Goal: Task Accomplishment & Management: Manage account settings

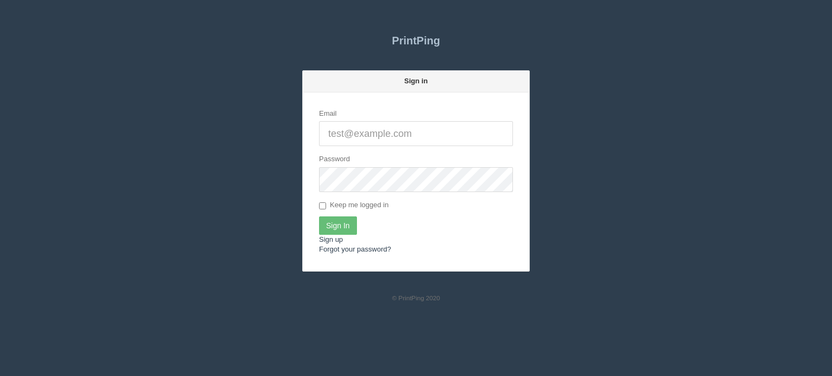
type input "[EMAIL_ADDRESS][DOMAIN_NAME]"
click at [334, 230] on input "Sign In" at bounding box center [338, 226] width 38 height 18
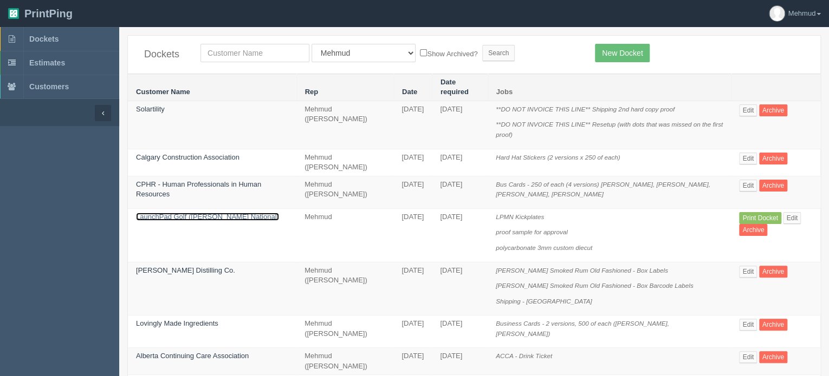
click at [219, 213] on link "LaunchPad Golf (Mickelson National)" at bounding box center [207, 217] width 143 height 8
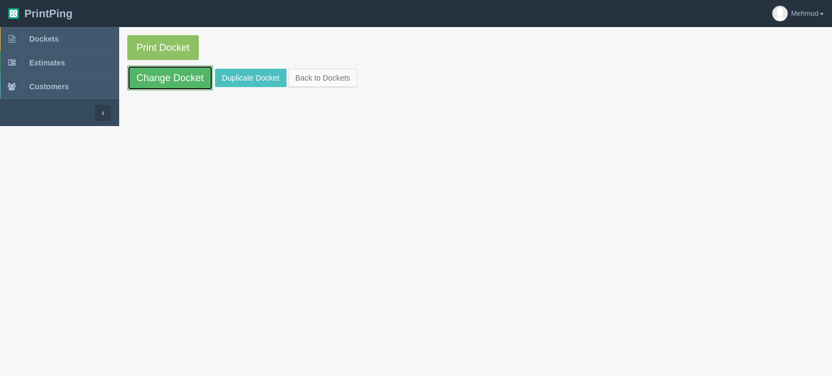
click at [158, 82] on link "Change Docket" at bounding box center [170, 78] width 86 height 25
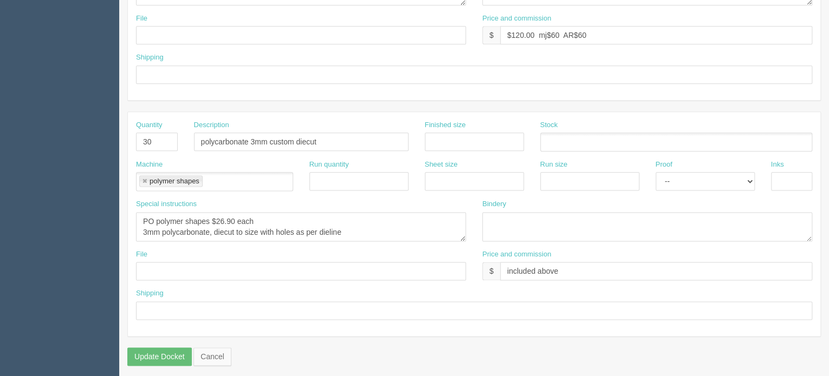
scroll to position [603, 0]
click at [178, 307] on input "text" at bounding box center [474, 309] width 676 height 18
type input "pick up and ship to Anvii"
click at [351, 225] on textarea "PO polymer shapes $26.90 each 3mm polycarbonate, diecut to size with holes as p…" at bounding box center [301, 225] width 330 height 29
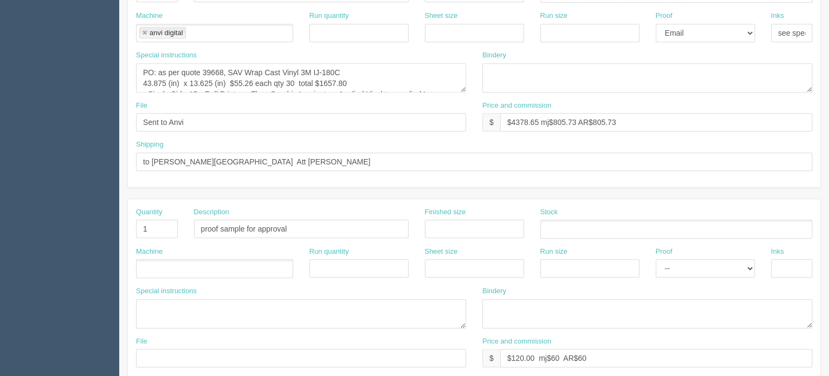
scroll to position [170, 0]
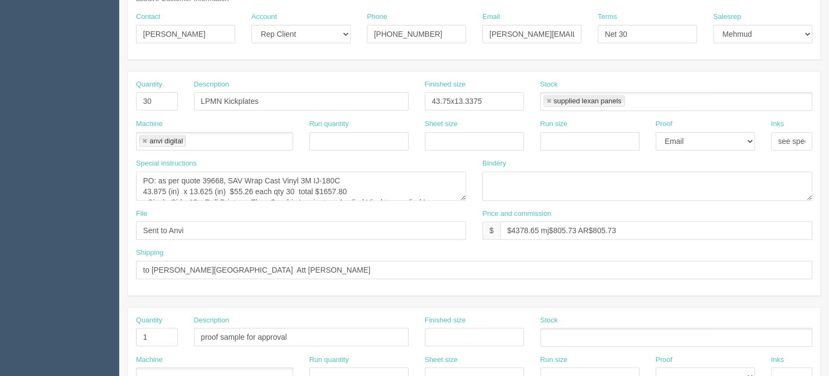
type textarea "PO polymer shapes $26.90 each 3mm polycarbonate, diecut to size with holes as p…"
drag, startPoint x: 485, startPoint y: 97, endPoint x: 386, endPoint y: 101, distance: 99.7
click at [386, 101] on div "Quantity 30 Description LPMN Kickplates Finished size 43.75x13.3375 Stock suppl…" at bounding box center [474, 100] width 692 height 40
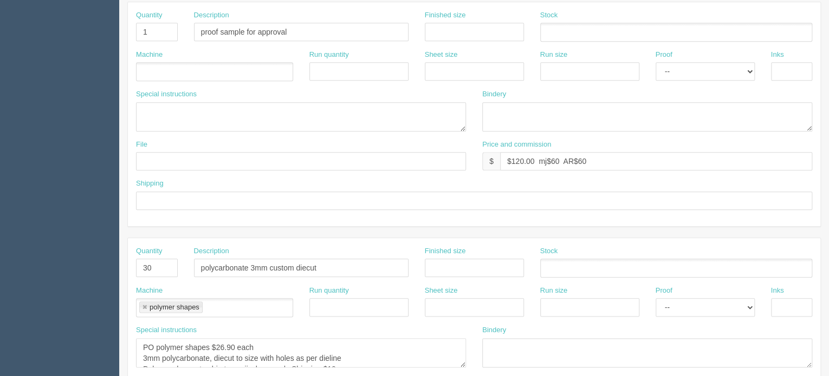
scroll to position [494, 0]
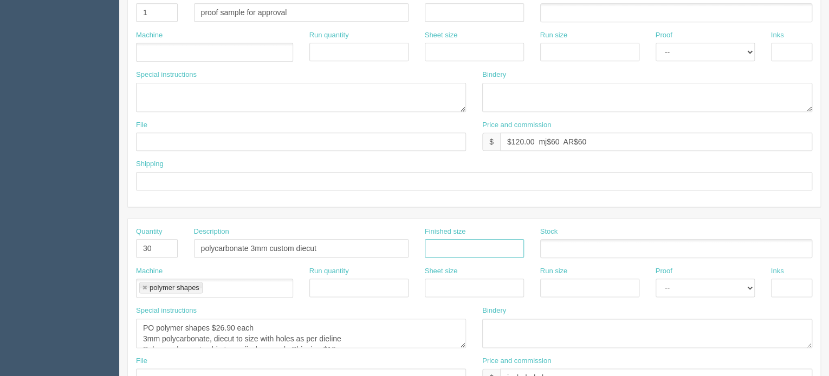
click at [441, 239] on input "text" at bounding box center [474, 248] width 99 height 18
paste input "43.75x13.3375"
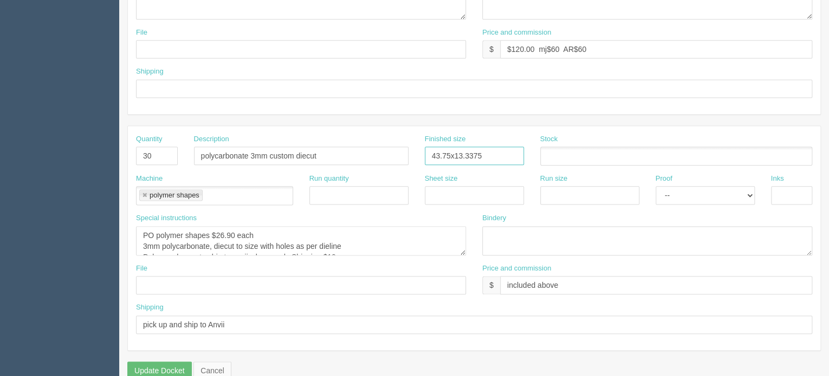
scroll to position [603, 0]
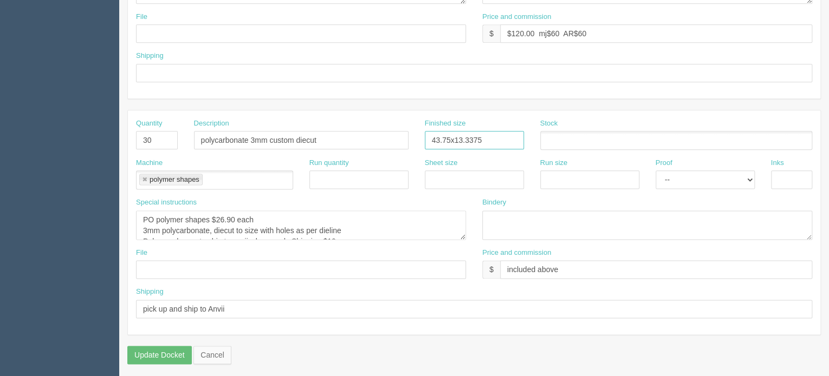
type input "43.75x13.3375"
click at [352, 229] on textarea "PO polymer shapes $26.90 each 3mm polycarbonate, diecut to size with holes as p…" at bounding box center [301, 225] width 330 height 29
paste textarea "43.75x13.3375"
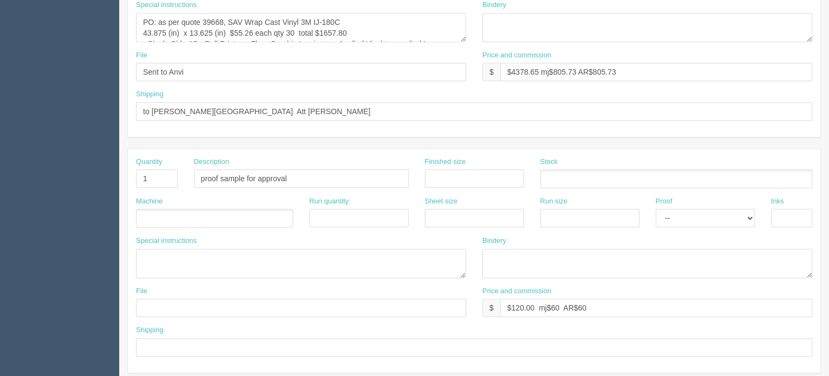
scroll to position [332, 0]
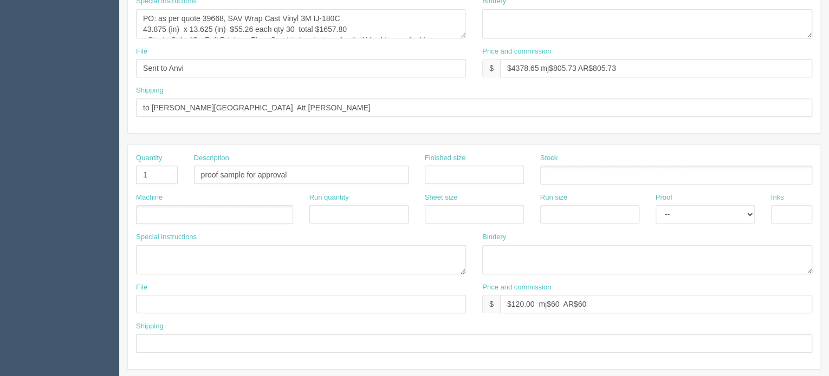
type textarea "PO polymer shapes $26.90 each 3mm polycarbonate, diecut to size with holes as p…"
click at [347, 25] on textarea "PO: as per quote 39668, SAV Wrap Cast Vinyl 3M IJ-180C 43.875 (in) x 13.625 (in…" at bounding box center [301, 23] width 330 height 29
click at [442, 15] on textarea "PO: as per quote 39668, SAV Wrap Cast Vinyl 3M IJ-180C 43.875 (in) x 13.625 (in…" at bounding box center [301, 23] width 330 height 29
click at [188, 28] on textarea "PO: as per quote 39668, SAV Wrap Cast Vinyl 3M IJ-180C 43.875 (in) x 13.625 (in…" at bounding box center [301, 23] width 330 height 29
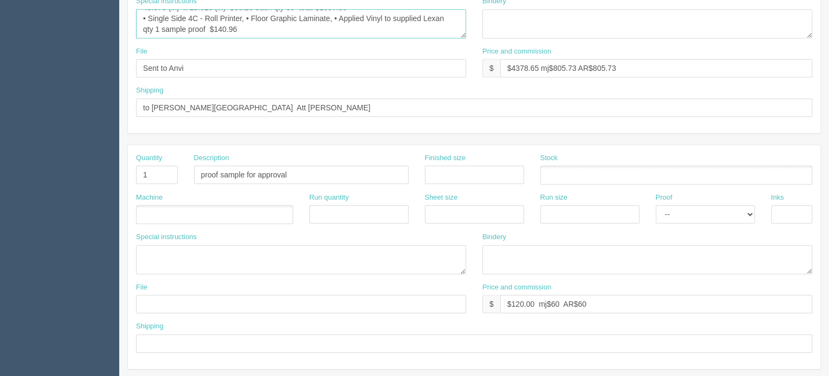
scroll to position [170, 0]
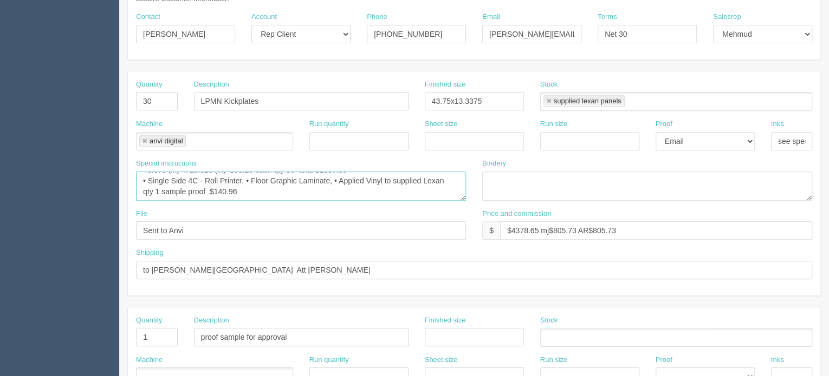
click at [243, 188] on textarea "PO: as per quote 39668, SAV Wrap Cast Vinyl 3M IJ-180C 43.875 (in) x 13.625 (in…" at bounding box center [301, 186] width 330 height 29
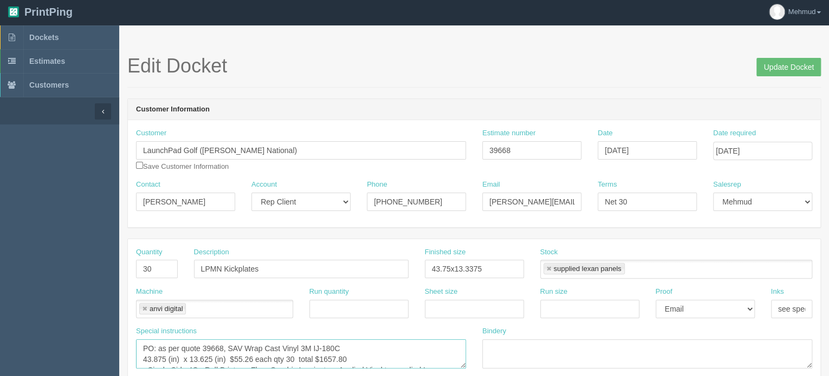
scroll to position [0, 0]
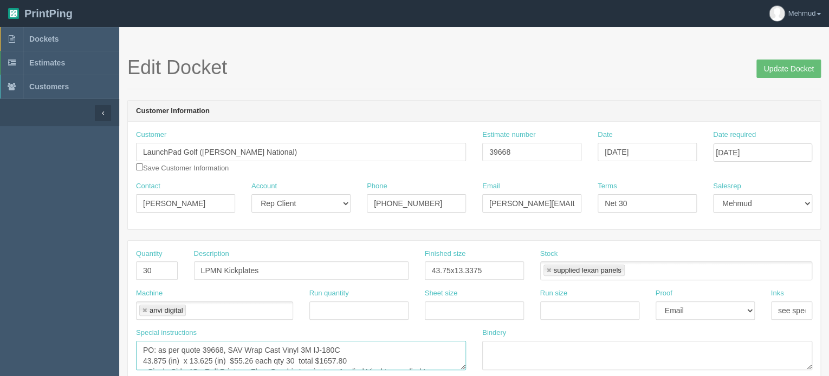
type textarea "PO: as per quote 39668, SAV Wrap Cast Vinyl 3M IJ-180C 43.875 (in) x 13.625 (in…"
click at [686, 146] on input "[DATE]" at bounding box center [646, 152] width 99 height 18
click at [635, 218] on td "9" at bounding box center [637, 225] width 14 height 16
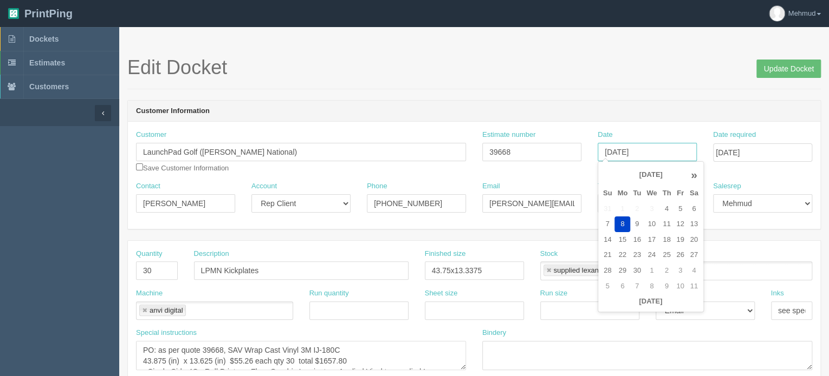
type input "September 9, 2025"
click at [210, 359] on textarea "PO: as per quote 39668, SAV Wrap Cast Vinyl 3M IJ-180C 43.875 (in) x 13.625 (in…" at bounding box center [301, 355] width 330 height 29
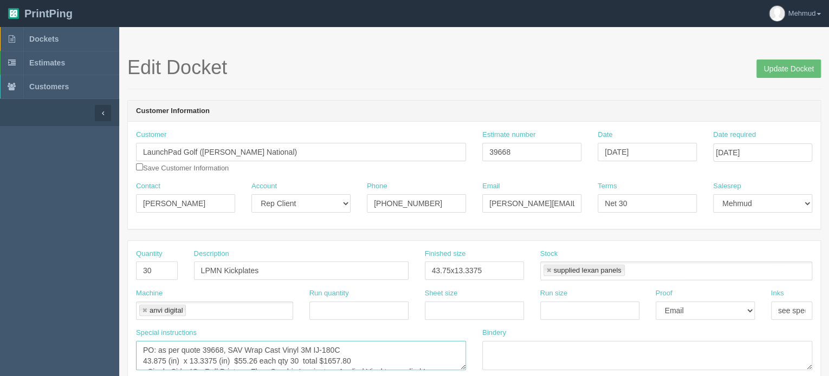
type textarea "PO: as per quote 39668, SAV Wrap Cast Vinyl 3M IJ-180C 43.875 (in) x 13.3375 (i…"
click at [800, 66] on input "Update Docket" at bounding box center [788, 69] width 64 height 18
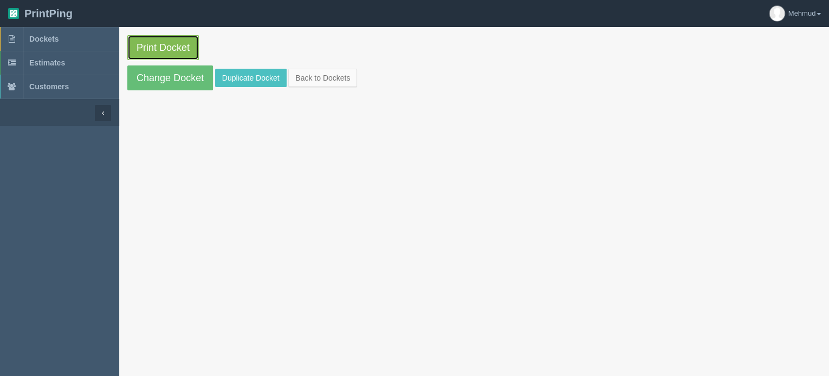
click at [170, 47] on link "Print Docket" at bounding box center [162, 47] width 71 height 25
click at [187, 80] on link "Change Docket" at bounding box center [170, 78] width 86 height 25
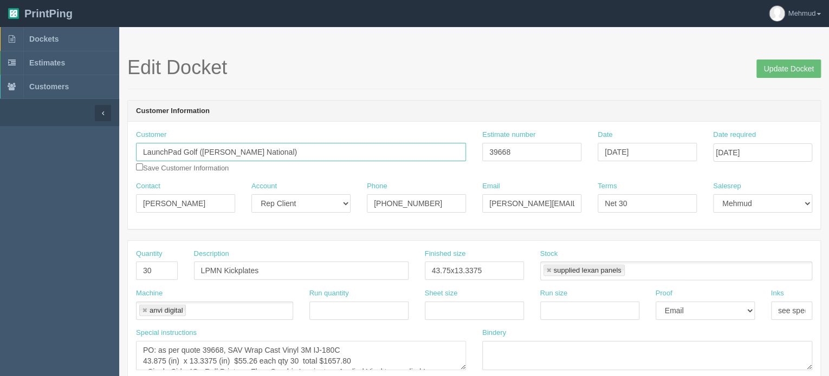
drag, startPoint x: 278, startPoint y: 147, endPoint x: 119, endPoint y: 147, distance: 159.8
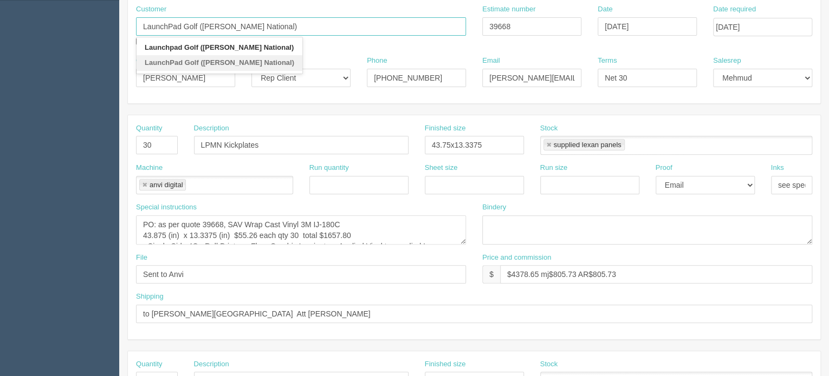
scroll to position [217, 0]
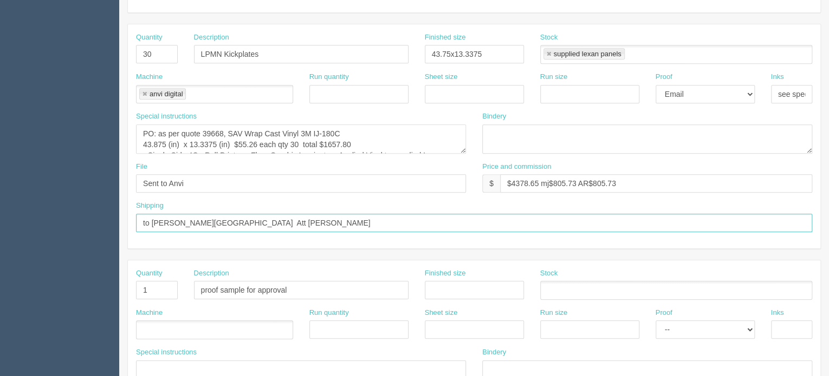
drag, startPoint x: 331, startPoint y: 217, endPoint x: 284, endPoint y: 222, distance: 47.9
click at [284, 222] on input "to Mickelson National Golf course Att Sam Hart" at bounding box center [474, 223] width 676 height 18
click at [284, 221] on input "to Mickelson National Golf course Att Sam Hart" at bounding box center [474, 223] width 676 height 18
drag, startPoint x: 256, startPoint y: 218, endPoint x: 153, endPoint y: 217, distance: 103.5
click at [153, 217] on input "to Mickelson National Golf course Att Sam Hart" at bounding box center [474, 223] width 676 height 18
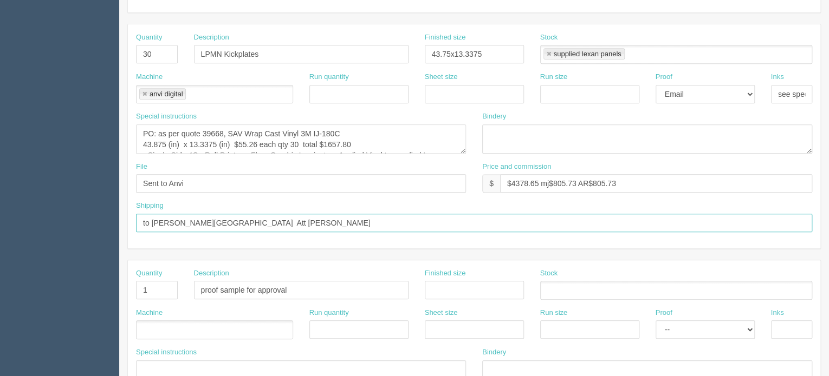
paste input "LaunchPad Golf (Mickelson National)"
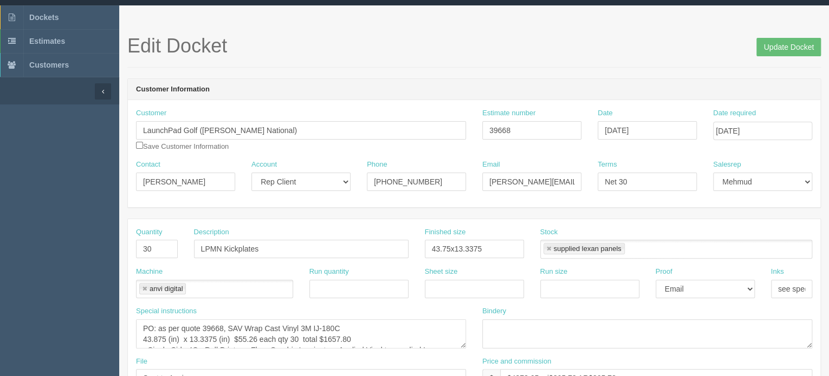
scroll to position [0, 0]
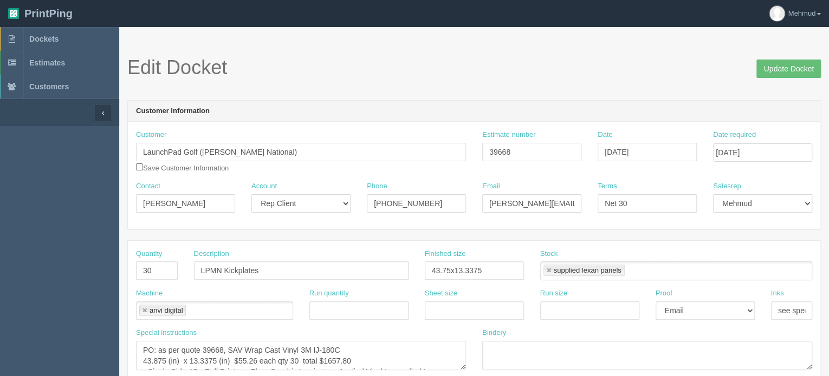
type input "to LaunchPad Golf (Mickelson National) Att Sam Hart"
click at [792, 78] on div "Edit Docket Update Docket" at bounding box center [473, 73] width 693 height 32
click at [791, 70] on input "Update Docket" at bounding box center [788, 69] width 64 height 18
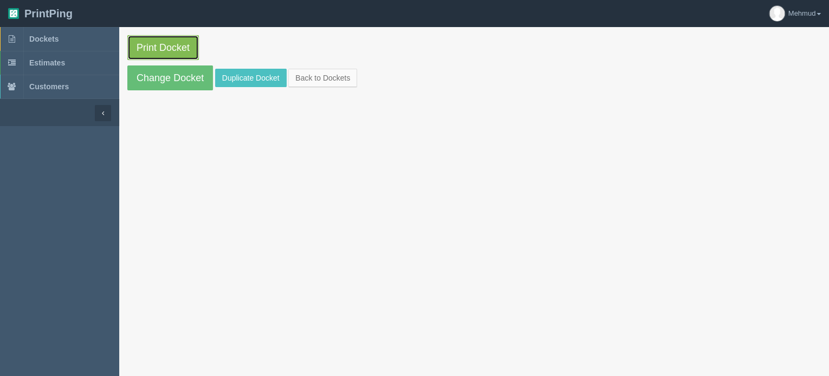
click at [141, 43] on link "Print Docket" at bounding box center [162, 47] width 71 height 25
click at [44, 38] on span "Dockets" at bounding box center [43, 39] width 29 height 9
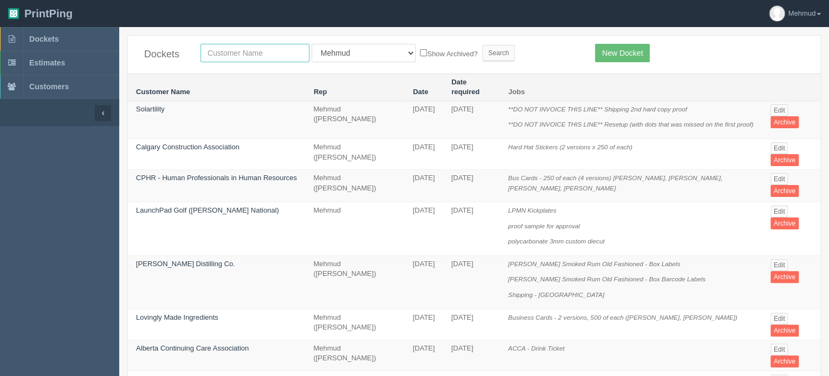
click at [223, 52] on input "text" at bounding box center [254, 53] width 109 height 18
type input "nutrien"
click at [482, 56] on input "Search" at bounding box center [498, 53] width 32 height 16
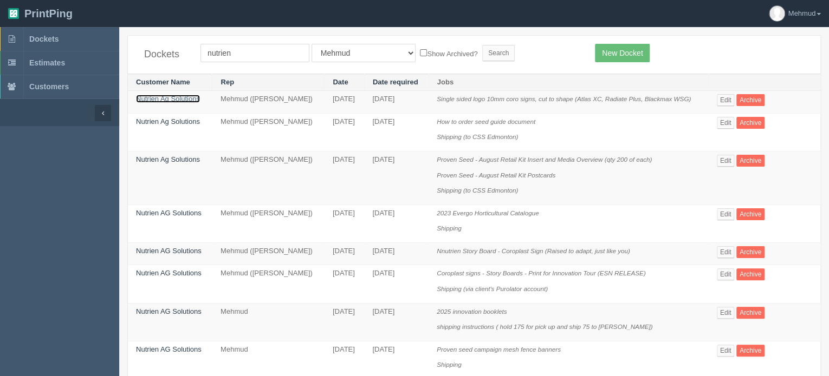
click at [191, 95] on link "Nutrien Ag Solutions" at bounding box center [168, 99] width 64 height 8
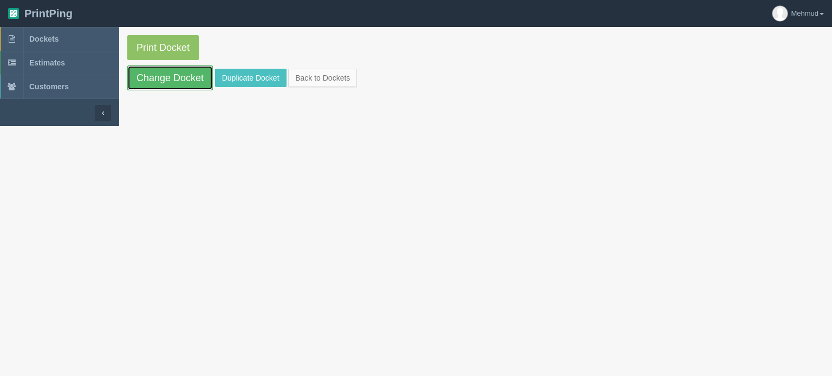
click at [171, 81] on link "Change Docket" at bounding box center [170, 78] width 86 height 25
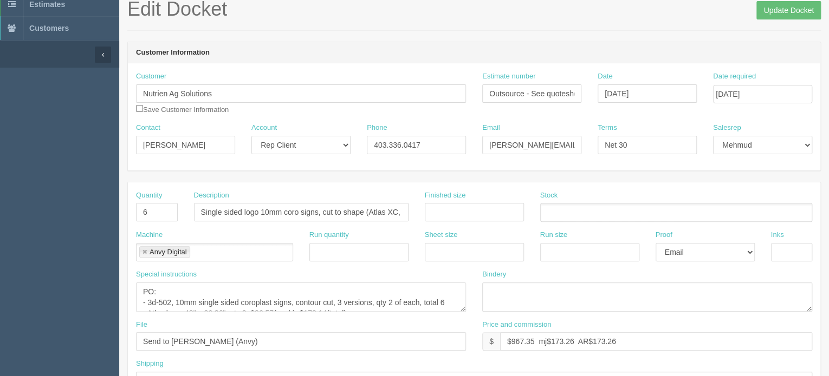
scroll to position [162, 0]
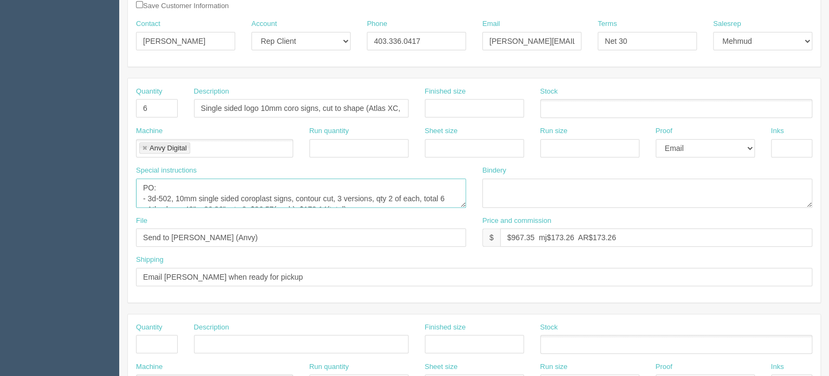
click at [310, 192] on textarea "PO: - 3d-502, 10mm single sided coroplast signs, contour cut, 3 versions, qty 2…" at bounding box center [301, 193] width 330 height 29
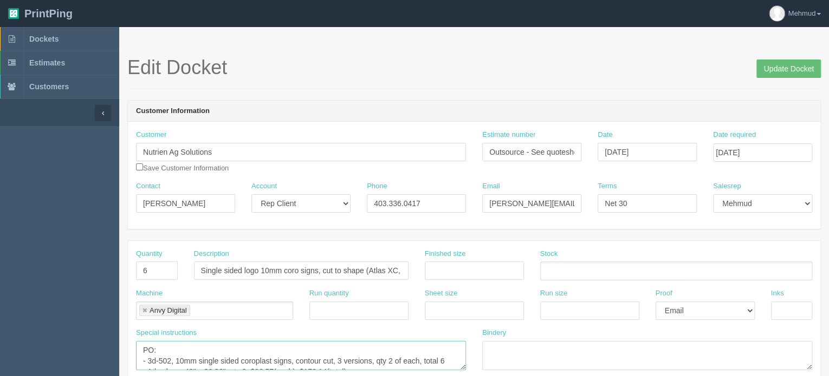
scroll to position [0, 0]
click at [286, 344] on textarea "PO: - 3d-502, 10mm single sided coroplast signs, contour cut, 3 versions, qty 2…" at bounding box center [301, 355] width 330 height 29
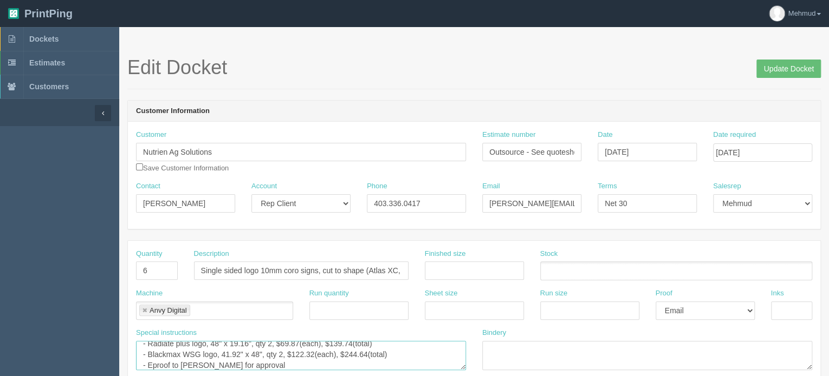
scroll to position [50, 0]
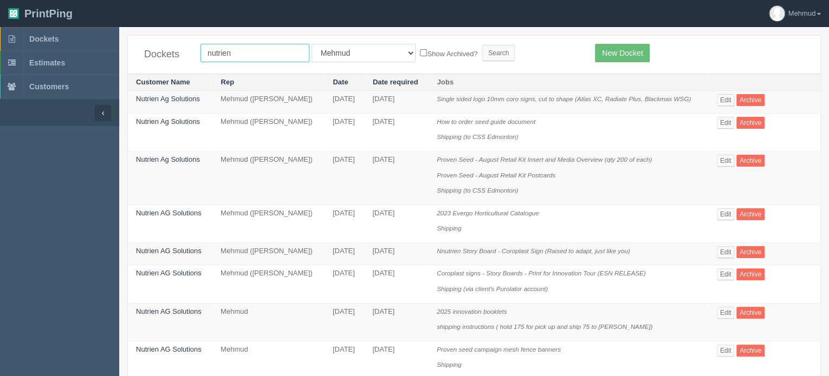
drag, startPoint x: 257, startPoint y: 55, endPoint x: 67, endPoint y: 42, distance: 190.0
type input "p"
type input "optima"
click at [482, 52] on input "Search" at bounding box center [498, 53] width 32 height 16
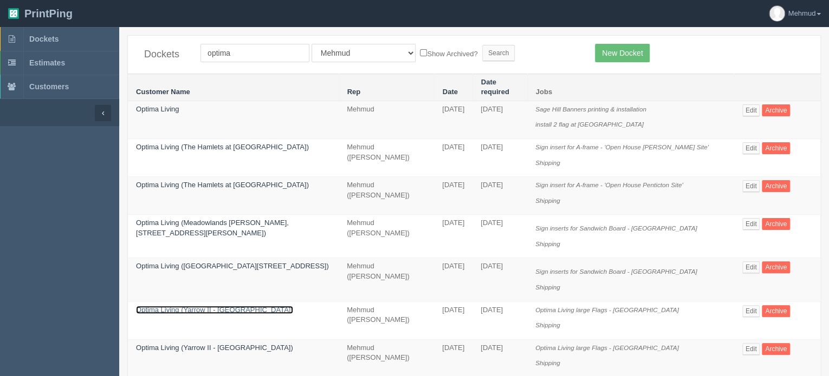
click at [203, 306] on link "Optima Living (Yarrow II - [GEOGRAPHIC_DATA])" at bounding box center [214, 310] width 157 height 8
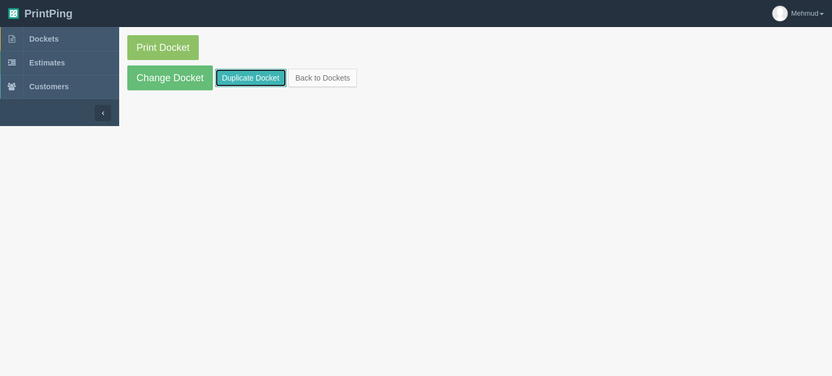
click at [245, 81] on link "Duplicate Docket" at bounding box center [250, 78] width 71 height 18
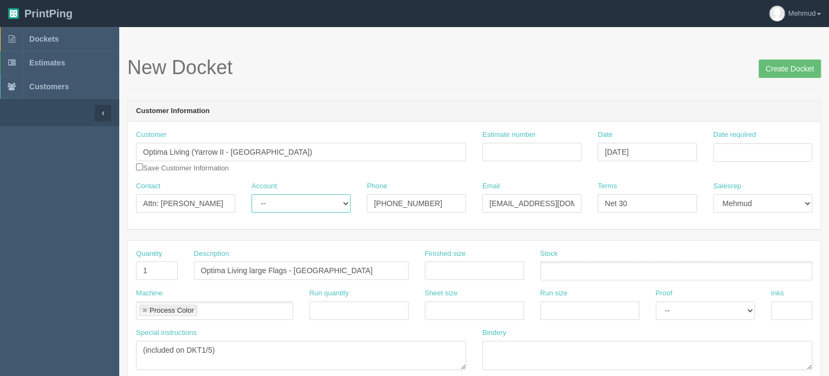
drag, startPoint x: 344, startPoint y: 200, endPoint x: 334, endPoint y: 210, distance: 14.2
click at [344, 200] on select "-- Existing Client Allrush Client Rep Client" at bounding box center [300, 203] width 99 height 18
select select "Rep Client"
click at [251, 194] on select "-- Existing Client Allrush Client Rep Client" at bounding box center [300, 203] width 99 height 18
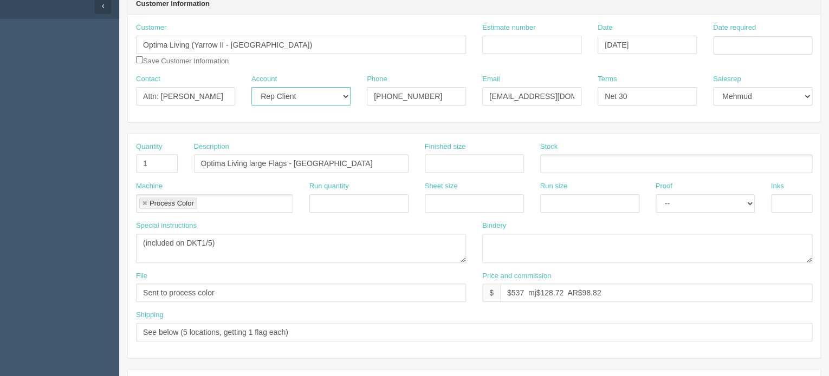
scroll to position [108, 0]
drag, startPoint x: 525, startPoint y: 290, endPoint x: 513, endPoint y: 292, distance: 11.6
click at [513, 292] on input "$537 mj$128.72 AR$98.82" at bounding box center [656, 292] width 312 height 18
drag, startPoint x: 561, startPoint y: 287, endPoint x: 542, endPoint y: 289, distance: 18.5
click at [542, 289] on input "$545 mj$128.72 AR$98.82" at bounding box center [656, 292] width 312 height 18
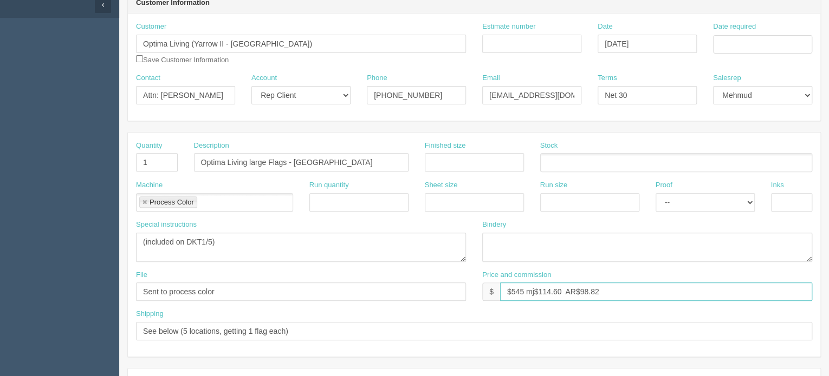
drag, startPoint x: 603, startPoint y: 290, endPoint x: 580, endPoint y: 291, distance: 23.9
click at [580, 291] on input "$545 mj$114.60 AR$98.82" at bounding box center [656, 292] width 312 height 18
click at [617, 288] on input "$545 mj$114.60 AR$114.60" at bounding box center [656, 292] width 312 height 18
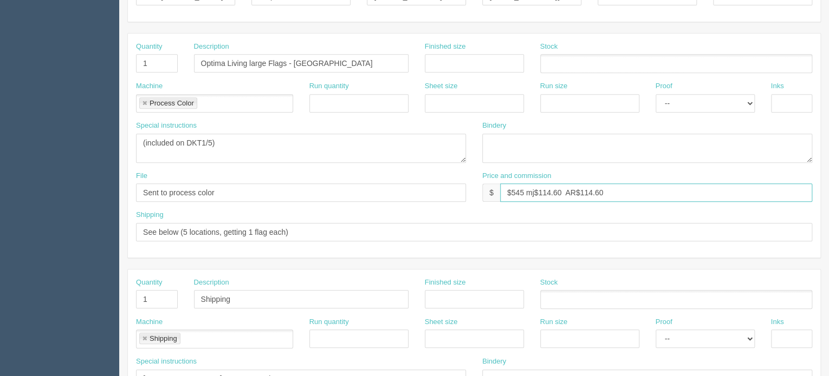
scroll to position [217, 0]
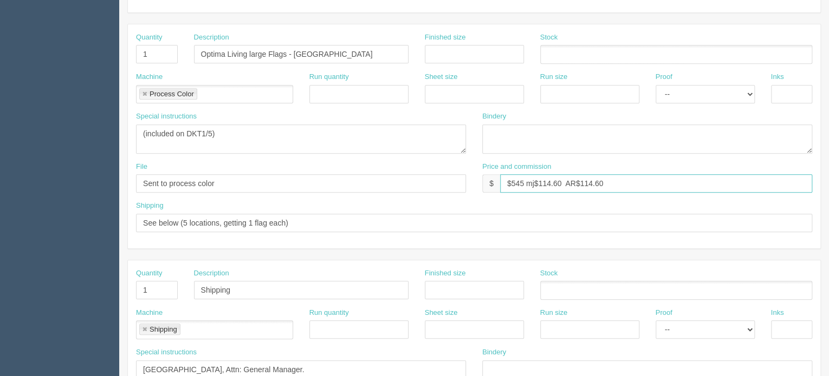
type input "$545 mj$114.60 AR$114.60"
click at [218, 132] on textarea "(included on DKT1/5)" at bounding box center [301, 139] width 330 height 29
click at [200, 145] on textarea "(included on DKT1/5)" at bounding box center [301, 139] width 330 height 29
type textarea "(included on DKT1/5) verison 3"
click at [285, 54] on input "Optima Living large Flags - Summerwood Village" at bounding box center [301, 54] width 214 height 18
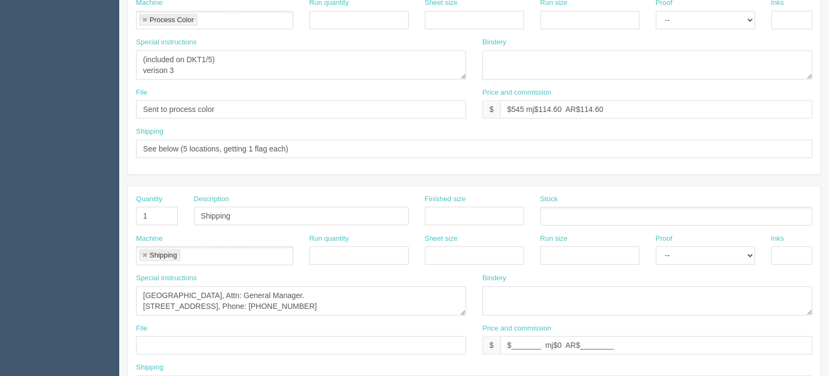
scroll to position [325, 0]
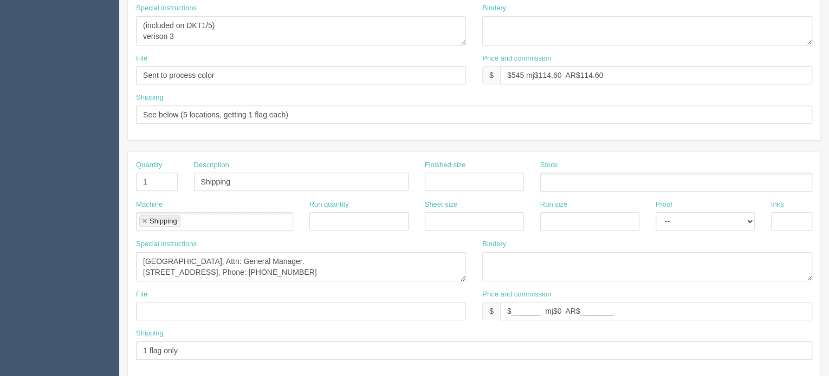
type input "Optima Living large Flags V3 - Summerwood Village"
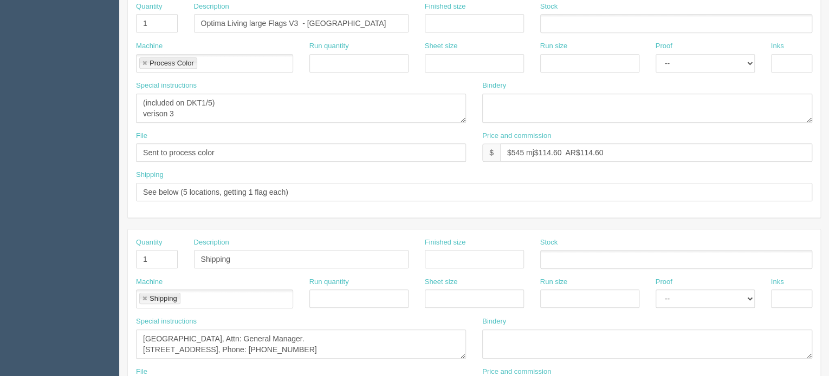
scroll to position [224, 0]
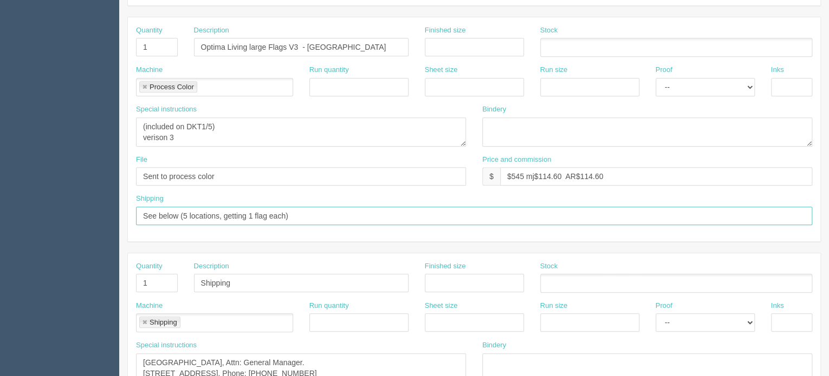
drag, startPoint x: 300, startPoint y: 212, endPoint x: 180, endPoint y: 214, distance: 120.3
click at [180, 214] on input "See below (5 locations, getting 1 flag each)" at bounding box center [474, 216] width 676 height 18
paste input "attn: Carmen Chung payable@optimaliving.ca Yarrow II LP - Summerwood Village 90…"
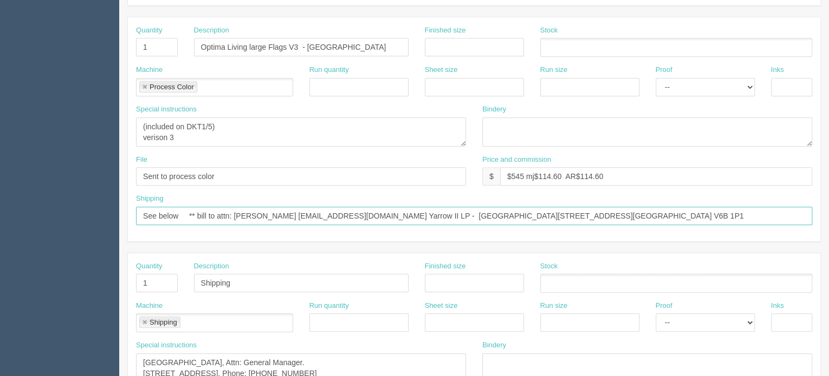
click at [373, 211] on input "See below ** bill to attn: Carmen Chung payable@optimaliving.ca Yarrow II LP - …" at bounding box center [474, 216] width 676 height 18
drag, startPoint x: 360, startPoint y: 214, endPoint x: 218, endPoint y: 219, distance: 141.5
click at [218, 219] on input "See below ** bill to attn: Carmen Chung payable@optimaliving.ca Yarrow II LP - …" at bounding box center [474, 216] width 676 height 18
click at [539, 217] on input "See below ** bill to Yarrow II LP - Summerwood Village 900, 688 West Hastings S…" at bounding box center [474, 216] width 676 height 18
paste input "attn: Carmen Chung payable@optimaliving.ca"
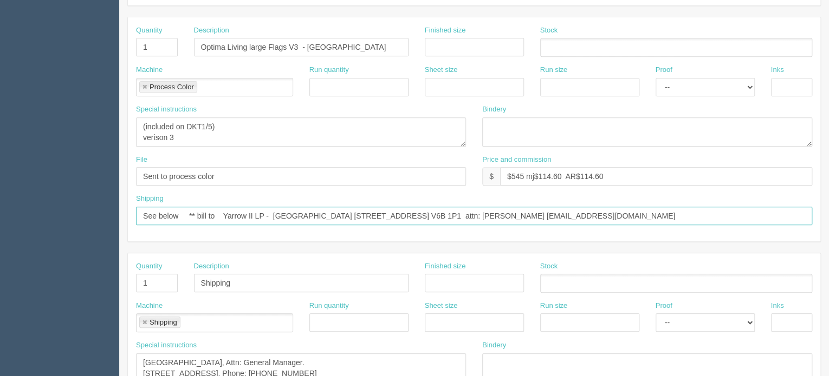
type input "See below ** bill to Yarrow II LP - Summerwood Village 900, 688 West Hastings S…"
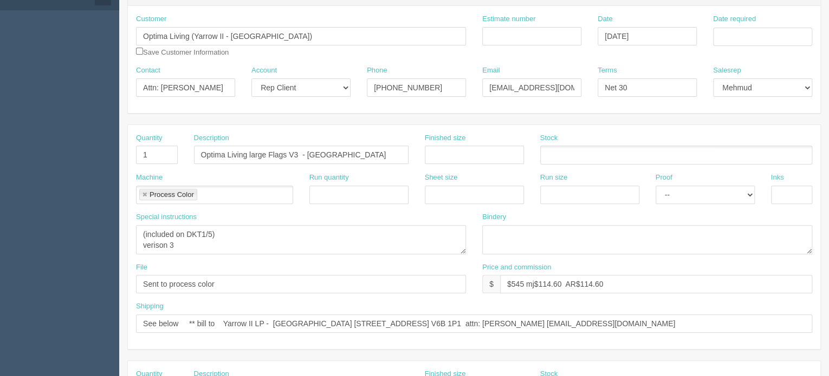
scroll to position [7, 0]
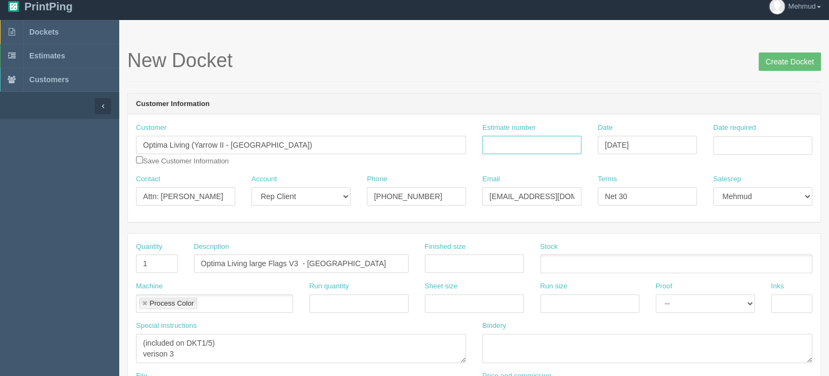
click at [506, 144] on input "Estimate number" at bounding box center [531, 145] width 99 height 18
click at [511, 146] on input "Estimate number" at bounding box center [531, 145] width 99 height 18
type input "094927"
click at [726, 141] on input "Date required" at bounding box center [762, 145] width 99 height 18
click at [793, 231] on td "19" at bounding box center [795, 234] width 13 height 16
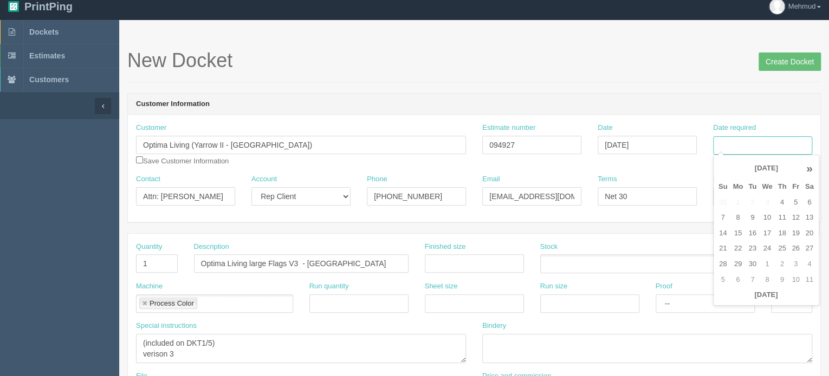
type input "September 19, 2025"
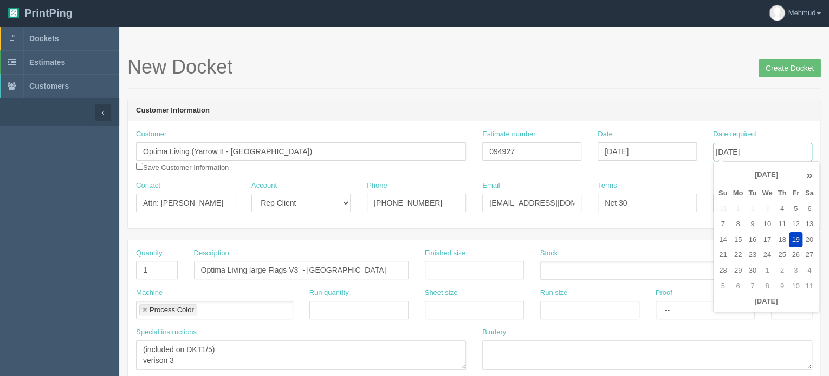
scroll to position [0, 0]
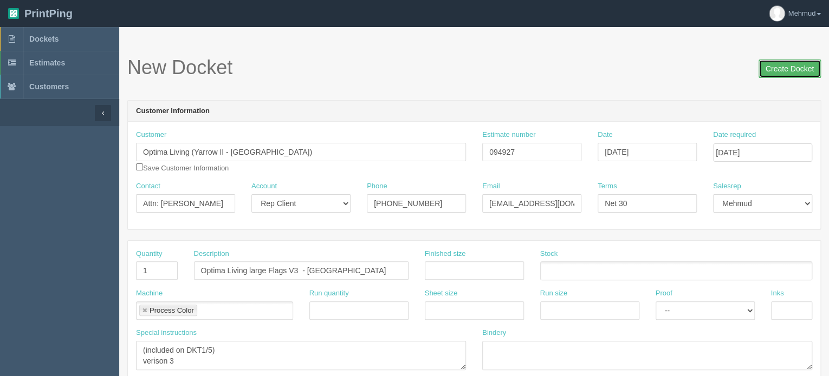
click at [784, 68] on input "Create Docket" at bounding box center [789, 69] width 62 height 18
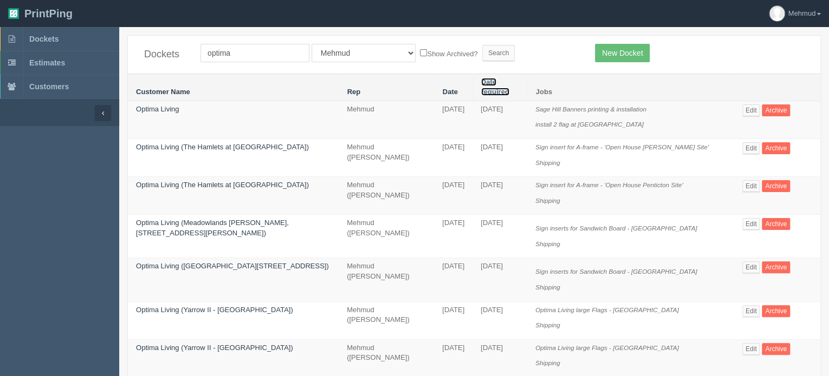
click at [504, 84] on link "Date required" at bounding box center [495, 87] width 28 height 18
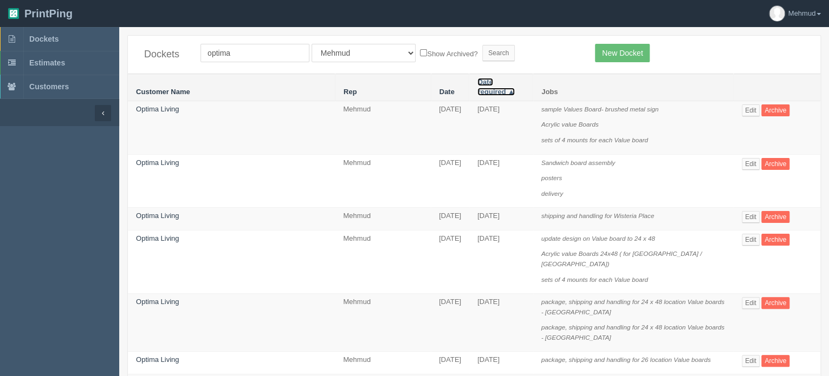
click at [497, 82] on link "Date required ▲" at bounding box center [495, 87] width 37 height 18
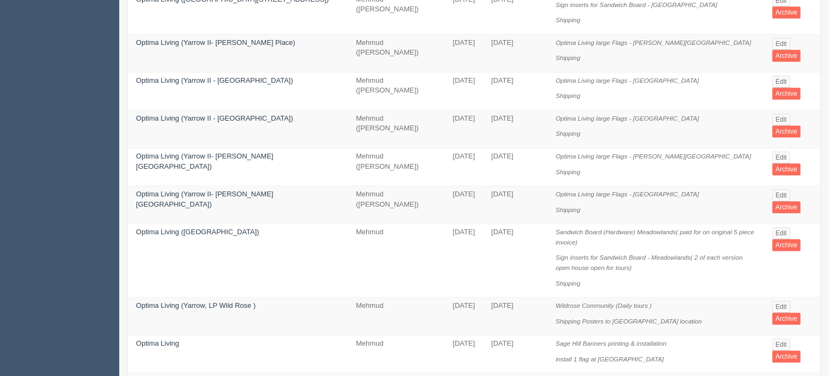
scroll to position [251, 0]
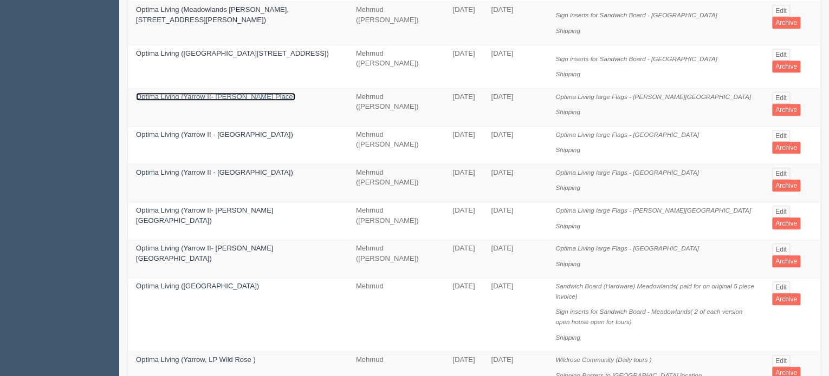
click at [162, 93] on link "Optima Living (Yarrow II- MacTaggart Place)" at bounding box center [215, 97] width 159 height 8
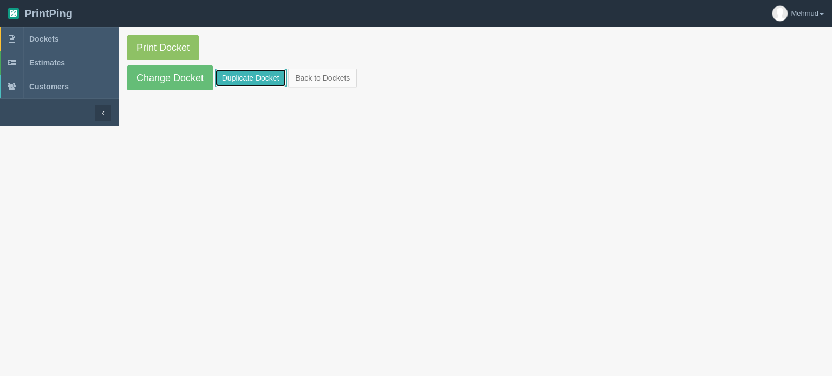
click at [242, 80] on link "Duplicate Docket" at bounding box center [250, 78] width 71 height 18
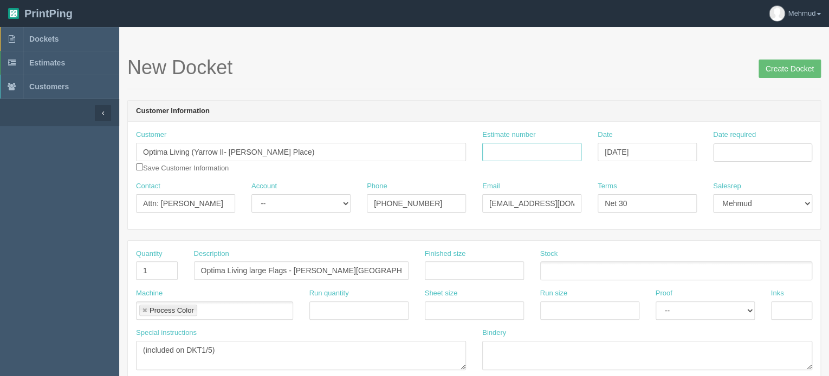
click at [507, 152] on input "Estimate number" at bounding box center [531, 152] width 99 height 18
type input "94927"
click at [726, 148] on input "Date required" at bounding box center [762, 153] width 99 height 18
click at [793, 239] on td "19" at bounding box center [795, 241] width 13 height 16
type input "September 19, 2025"
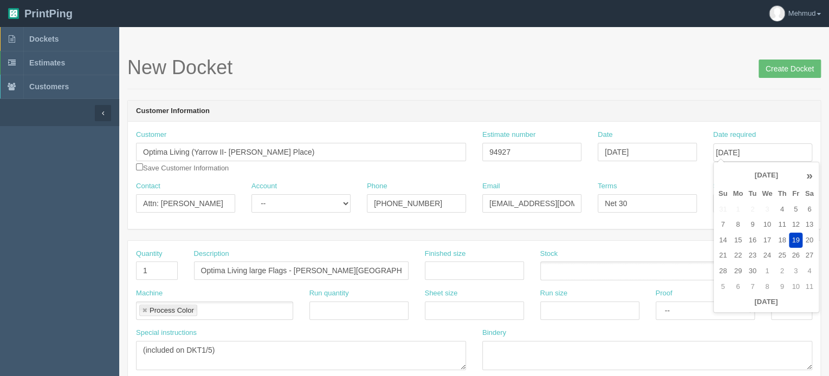
click at [301, 214] on div "Account -- Existing Client Allrush Client Rep Client" at bounding box center [300, 201] width 115 height 40
click at [301, 205] on select "-- Existing Client Allrush Client Rep Client" at bounding box center [300, 203] width 99 height 18
select select "Rep Client"
click at [251, 194] on select "-- Existing Client Allrush Client Rep Client" at bounding box center [300, 203] width 99 height 18
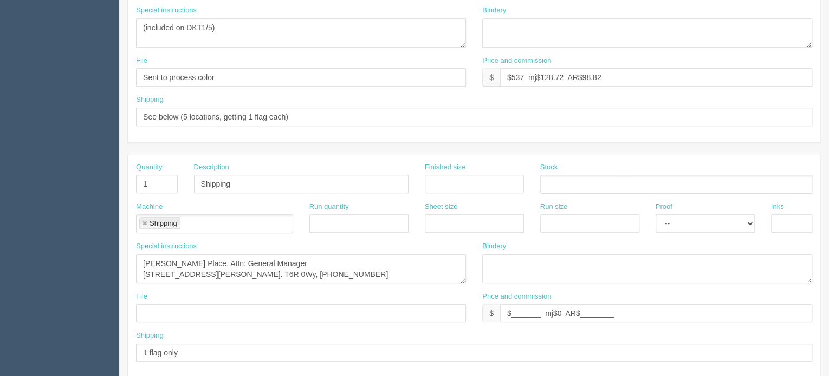
scroll to position [325, 0]
drag, startPoint x: 226, startPoint y: 256, endPoint x: 297, endPoint y: 261, distance: 71.2
click at [297, 261] on textarea "MacTaggart Place, Attn: General Manager 5149 Mullen Road, Edmonton, AB. T6R 0Wy…" at bounding box center [301, 266] width 330 height 29
paste textarea ": Carol Hayley,"
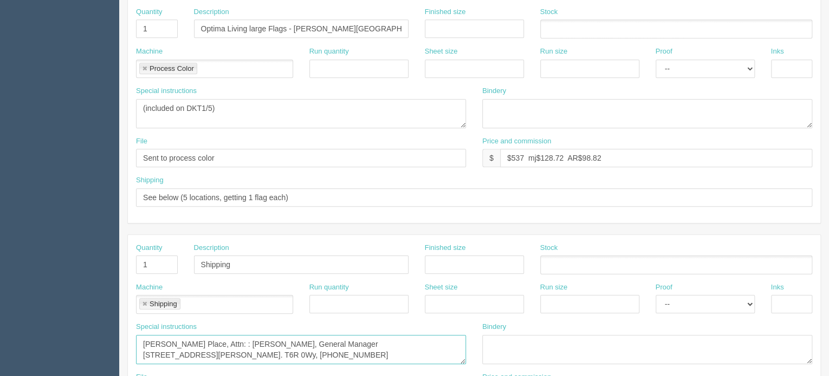
scroll to position [217, 0]
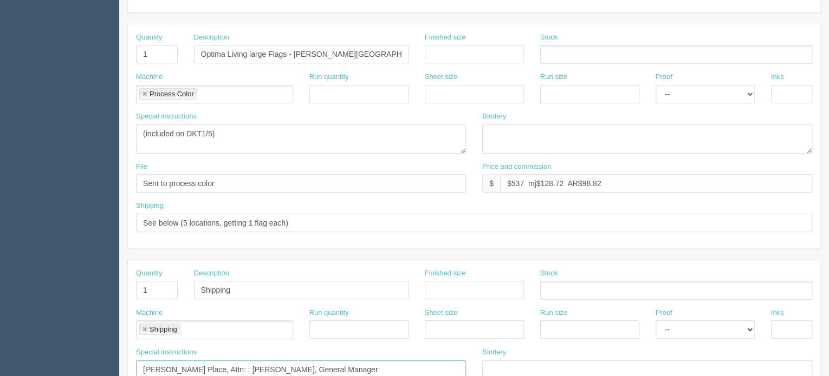
type textarea "MacTaggart Place, Attn: : Carol Hayley, General Manager 5149 Mullen Road, Edmon…"
drag, startPoint x: 180, startPoint y: 221, endPoint x: 342, endPoint y: 233, distance: 163.0
click at [342, 233] on div "Shipping See below (5 locations, getting 1 flag each)" at bounding box center [474, 221] width 692 height 40
click at [246, 218] on input "See below *** invoice to" at bounding box center [474, 223] width 676 height 18
paste input "attn: Carmen Chung payable@optimaliving.ca Yarrow II LP - Mactaggart Place 900,…"
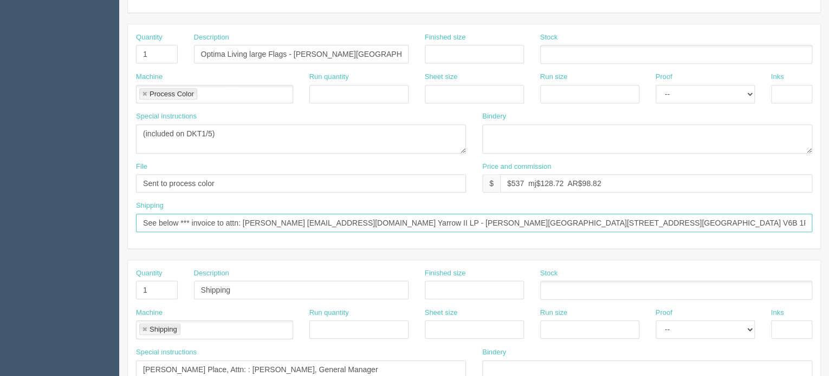
drag, startPoint x: 225, startPoint y: 219, endPoint x: 381, endPoint y: 210, distance: 156.8
click at [381, 210] on div "Shipping See below *** invoice to attn: Carmen Chung payable@optimaliving.ca Ya…" at bounding box center [474, 216] width 676 height 31
click at [524, 217] on input "See below *** invoice to Yarrow II LP - Mactaggart Place 900, 688 West Hastings…" at bounding box center [474, 223] width 676 height 18
paste input "attn: Carmen Chung payable@optimaliving.ca"
click at [580, 221] on input "See below *** invoice to Yarrow II LP - Mactaggart Place 900, 688 West Hastings…" at bounding box center [474, 223] width 676 height 18
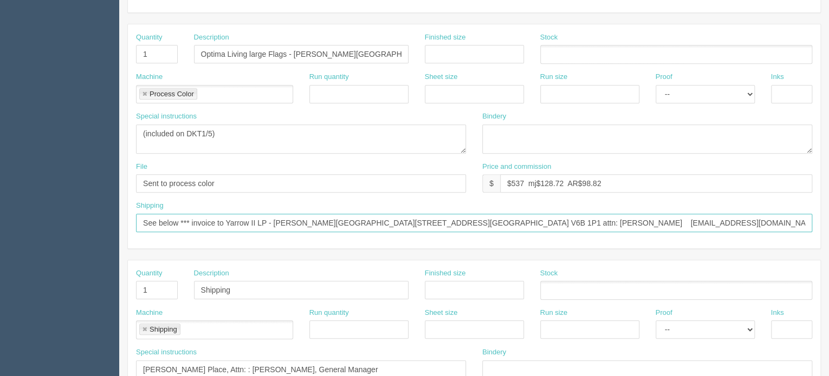
type input "See below *** invoice to Yarrow II LP - Mactaggart Place 900, 688 West Hastings…"
click at [286, 53] on input "Optima Living large Flags - Mactaggart Place" at bounding box center [301, 54] width 214 height 18
type input "Optima Living large Flags V3 - Mactaggart Place"
click at [177, 145] on textarea "(included on DKT1/5)" at bounding box center [301, 139] width 330 height 29
click at [231, 120] on div "Special instructions (included on DKT1/5)" at bounding box center [301, 133] width 330 height 42
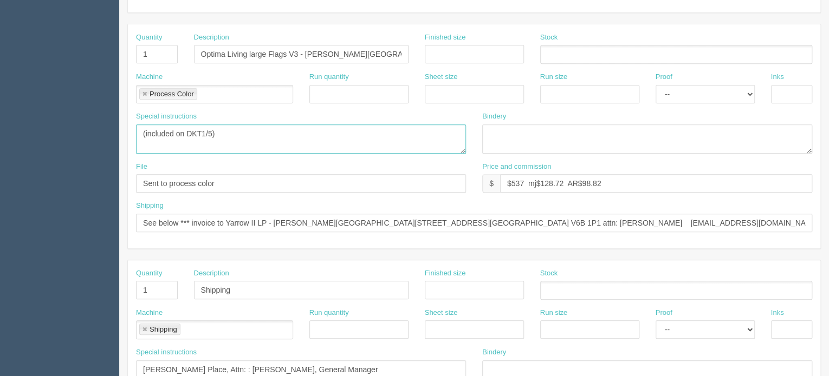
click at [223, 132] on textarea "(included on DKT1/5)" at bounding box center [301, 139] width 330 height 29
type textarea "(included on DKT1/5) V3"
drag, startPoint x: 524, startPoint y: 179, endPoint x: 514, endPoint y: 181, distance: 10.5
click at [514, 181] on input "$537 mj$128.72 AR$98.82" at bounding box center [656, 183] width 312 height 18
drag, startPoint x: 562, startPoint y: 179, endPoint x: 544, endPoint y: 181, distance: 18.1
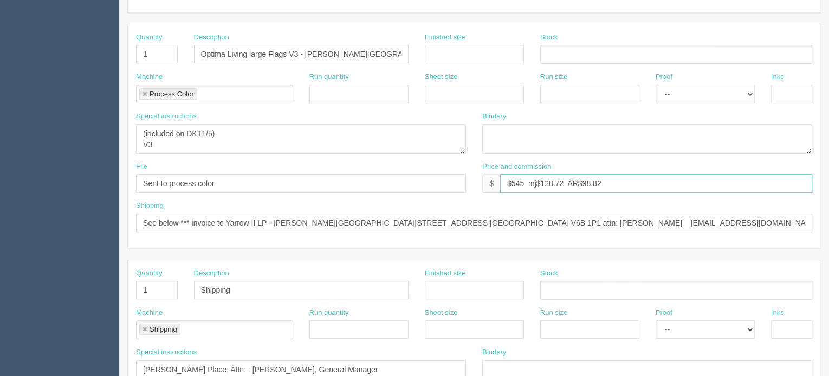
click at [544, 181] on input "$545 mj$128.72 AR$98.82" at bounding box center [656, 183] width 312 height 18
drag, startPoint x: 582, startPoint y: 181, endPoint x: 630, endPoint y: 186, distance: 48.4
click at [630, 187] on input "$545 mj$114.60 AR$98.82" at bounding box center [656, 183] width 312 height 18
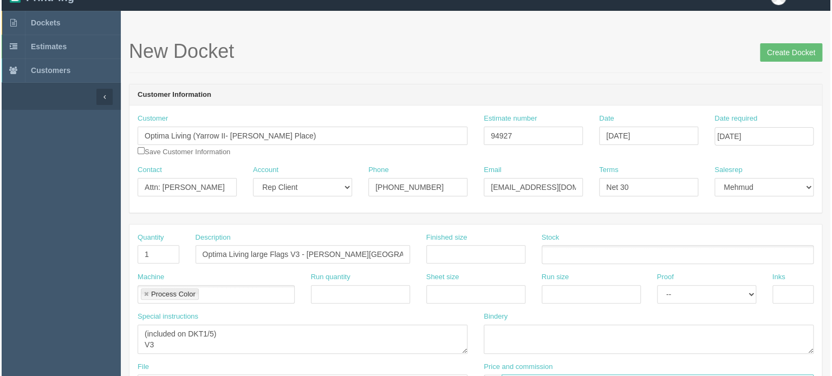
scroll to position [0, 0]
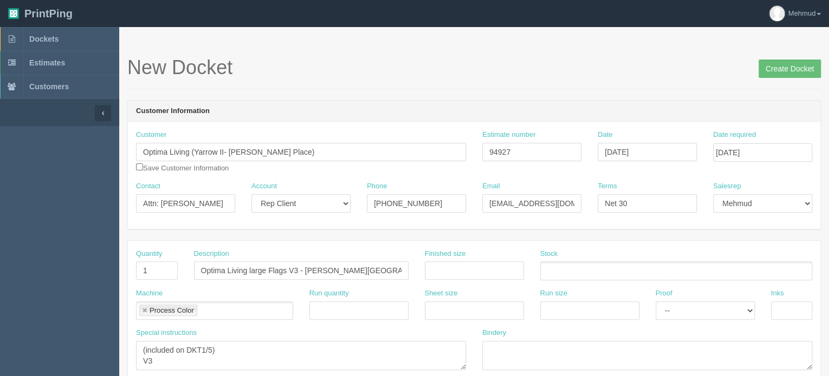
type input "$545 mj$114.60 AR$114.60"
click at [780, 65] on input "Create Docket" at bounding box center [789, 69] width 62 height 18
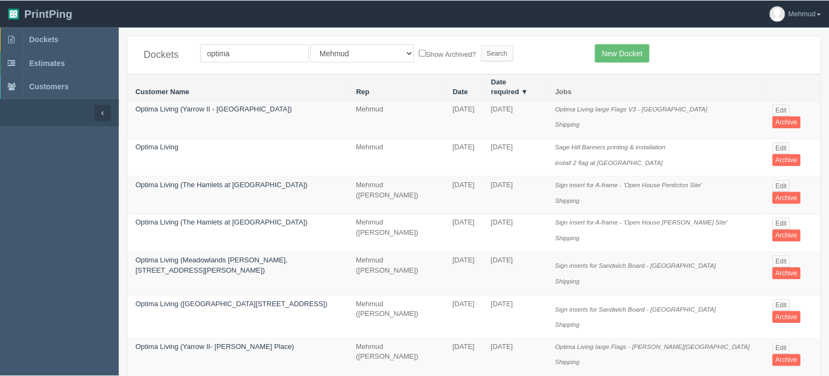
scroll to position [251, 0]
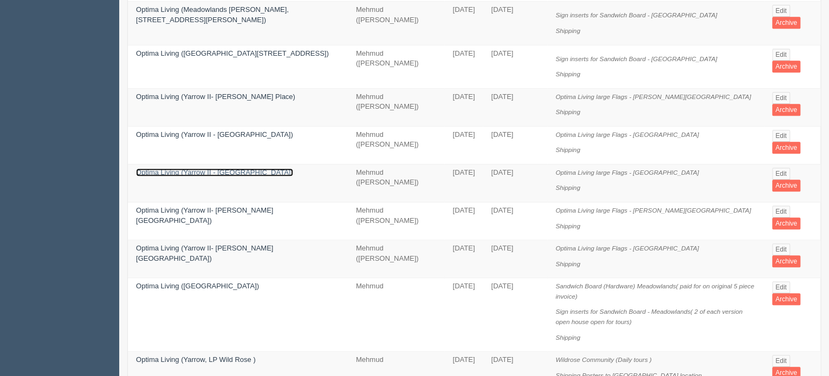
click at [174, 168] on link "Optima Living (Yarrow II - Sage Hill)" at bounding box center [214, 172] width 157 height 8
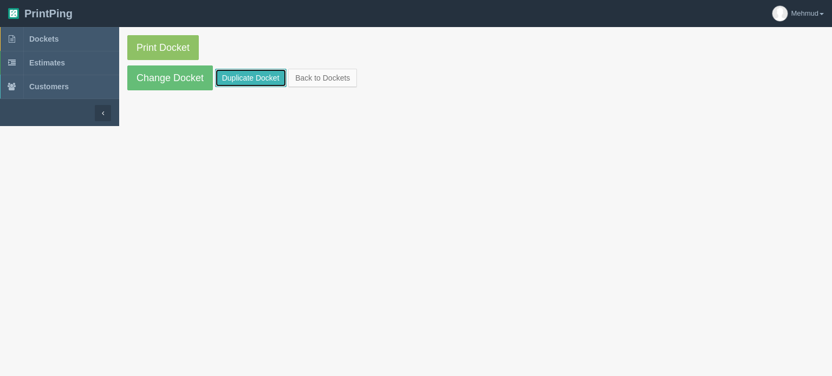
drag, startPoint x: 246, startPoint y: 75, endPoint x: 261, endPoint y: 85, distance: 17.1
click at [248, 75] on link "Duplicate Docket" at bounding box center [250, 78] width 71 height 18
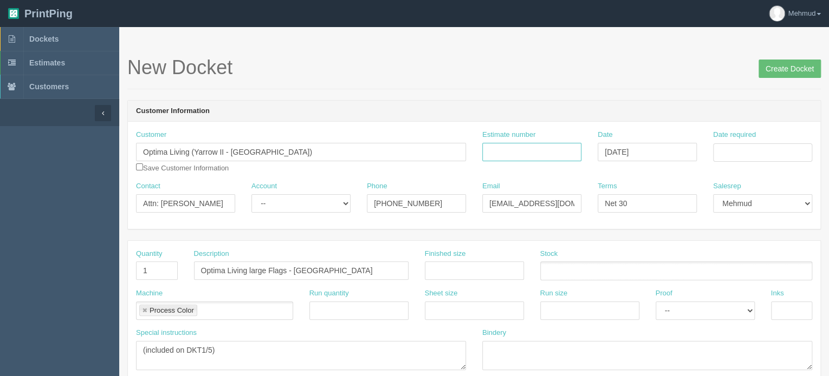
click at [525, 151] on input "Estimate number" at bounding box center [531, 152] width 99 height 18
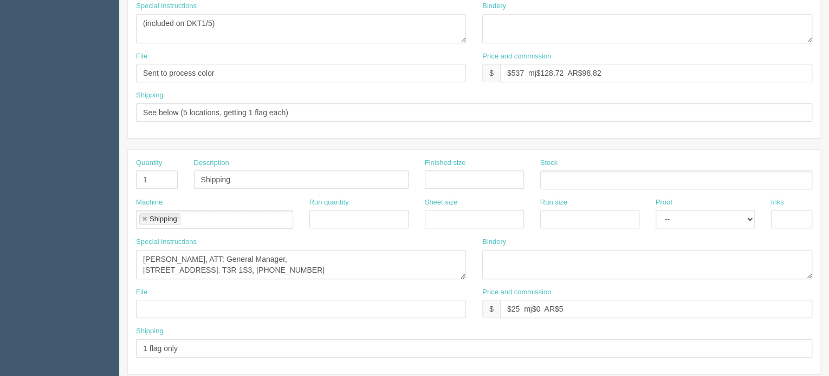
scroll to position [379, 0]
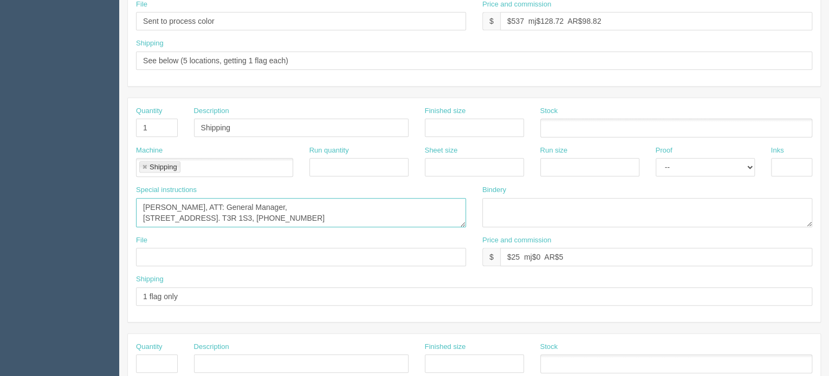
drag, startPoint x: 195, startPoint y: 203, endPoint x: 388, endPoint y: 213, distance: 193.1
click at [388, 213] on textarea "Sage Hill, ATT: General Manager, 6 Sage Hill Gardens NW, Calgary AB. T3R 1S3, 4…" at bounding box center [301, 212] width 330 height 29
paste textarea "Nils Breuker, General Manager, Sage Hill, 6 Sage HIll Gardens, Calgary AB. T3R …"
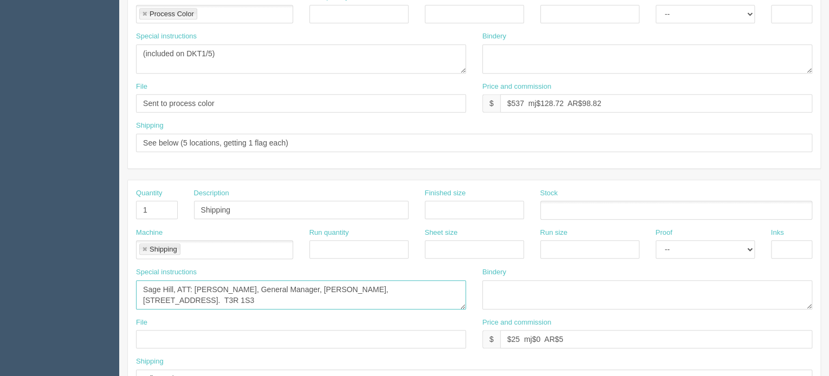
scroll to position [271, 0]
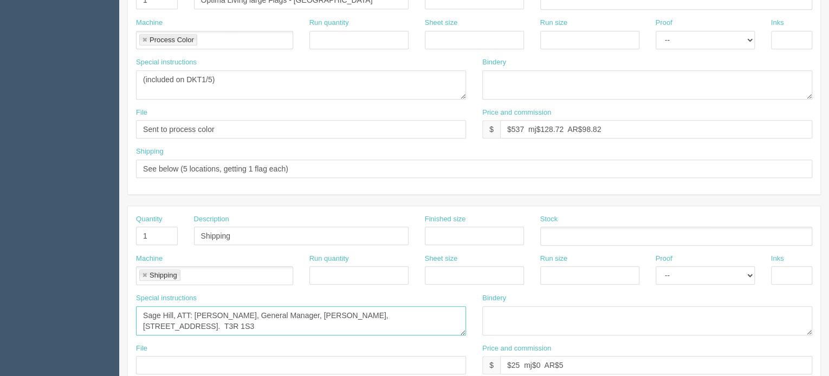
type textarea "Sage Hill, ATT: Nils Breuker, General Manager, Sage Hill, 6 Sage HIll Gardens, …"
drag, startPoint x: 180, startPoint y: 166, endPoint x: 338, endPoint y: 162, distance: 158.2
click at [338, 162] on input "See below (5 locations, getting 1 flag each)" at bounding box center [474, 169] width 676 height 18
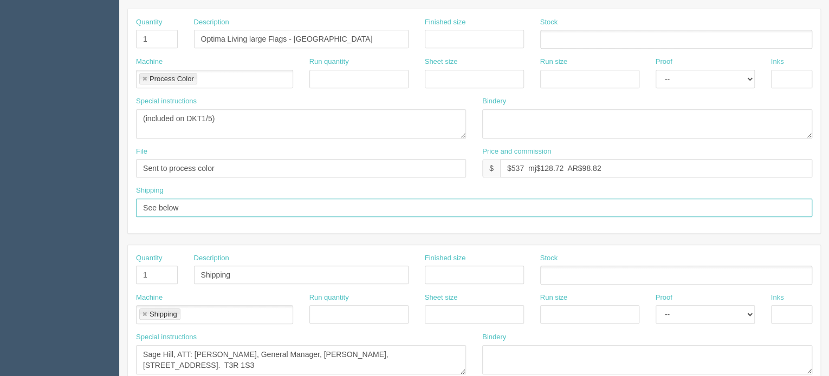
scroll to position [217, 0]
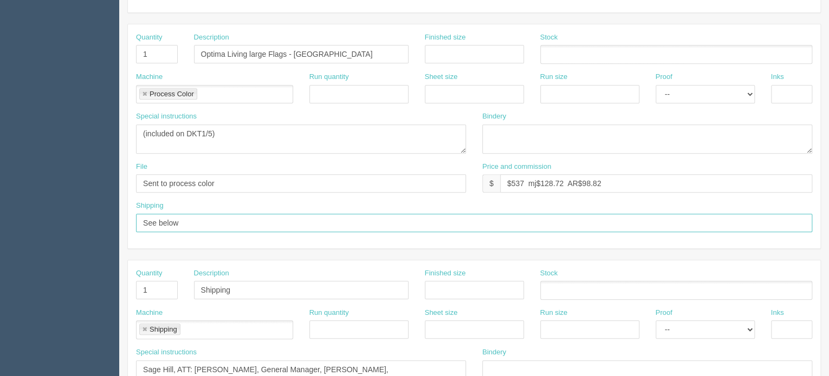
type input "See below"
drag, startPoint x: 151, startPoint y: 53, endPoint x: 116, endPoint y: 54, distance: 34.7
click at [116, 54] on section "Dockets Estimates Customers" at bounding box center [414, 288] width 829 height 956
type input "2"
click at [286, 54] on input "Optima Living large Flags - Sage Hill" at bounding box center [301, 54] width 214 height 18
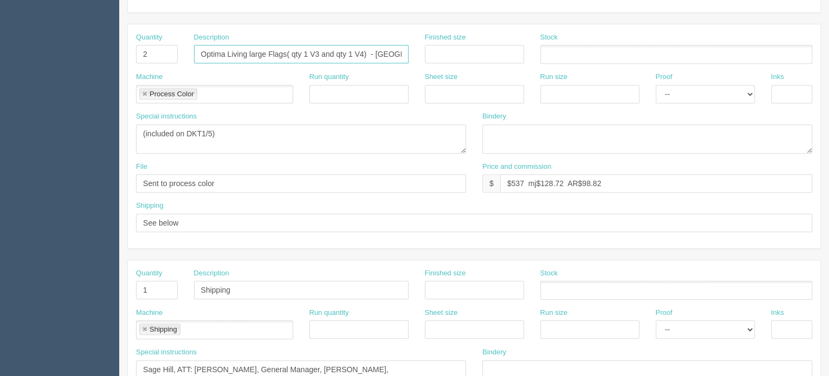
type input "Optima Living large Flags( qty 1 V3 and qty 1 V4) - Sage Hill"
click at [155, 145] on textarea "(included on DKT1/5)" at bounding box center [301, 139] width 330 height 29
click at [226, 128] on textarea "(included on DKT1/5)" at bounding box center [301, 139] width 330 height 29
type textarea "(included on DKT1/5) 1 of V3 and 1of V4,"
drag, startPoint x: 524, startPoint y: 179, endPoint x: 512, endPoint y: 183, distance: 12.5
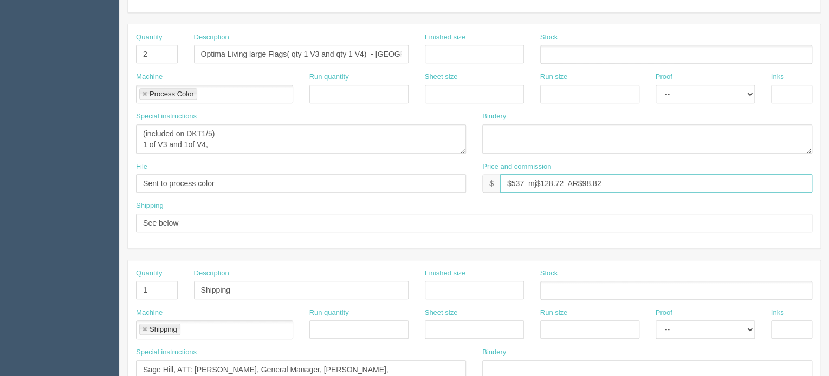
click at [512, 183] on input "$537 mj$128.72 AR$98.82" at bounding box center [656, 183] width 312 height 18
drag, startPoint x: 577, startPoint y: 179, endPoint x: 555, endPoint y: 185, distance: 22.9
click at [555, 185] on input "$1020.00 mj$128.72 AR$98.82" at bounding box center [656, 183] width 312 height 18
drag, startPoint x: 597, startPoint y: 179, endPoint x: 680, endPoint y: 186, distance: 83.7
click at [680, 186] on input "$1020.00 mj$229.20 AR$98.82" at bounding box center [656, 183] width 312 height 18
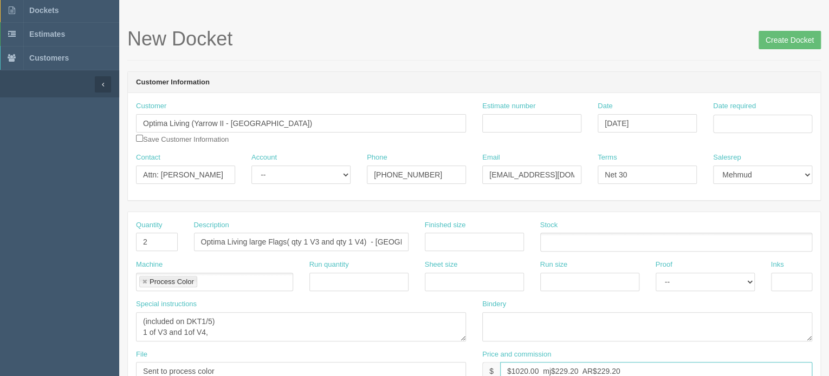
scroll to position [0, 0]
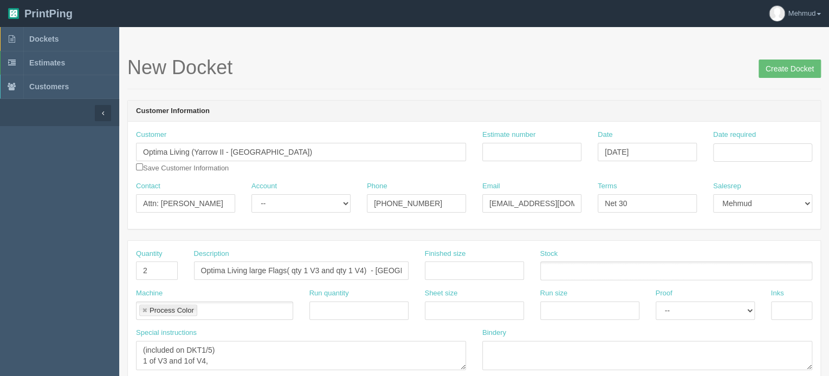
type input "$1020.00 mj$229.20 AR$229.20"
click at [494, 147] on input "Estimate number" at bounding box center [531, 152] width 99 height 18
click at [523, 154] on input "Estimate number" at bounding box center [531, 152] width 99 height 18
type input "94927"
click at [279, 205] on select "-- Existing Client Allrush Client Rep Client" at bounding box center [300, 203] width 99 height 18
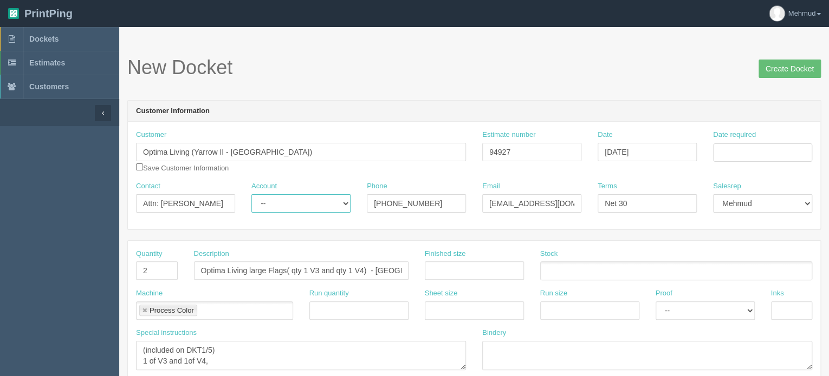
select select "Rep Client"
click at [251, 194] on select "-- Existing Client Allrush Client Rep Client" at bounding box center [300, 203] width 99 height 18
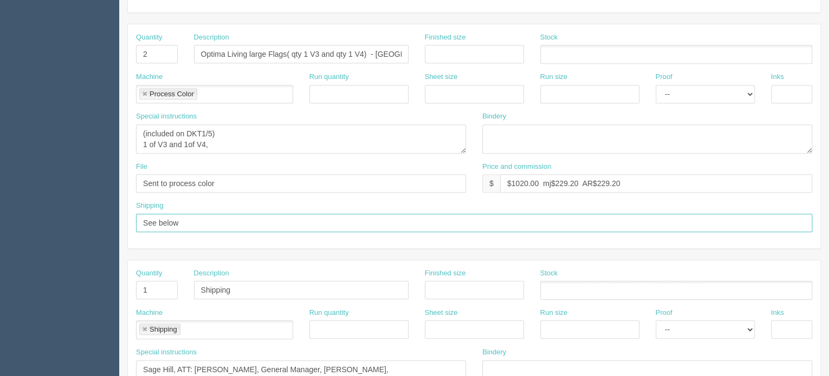
click at [203, 223] on input "See below" at bounding box center [474, 223] width 676 height 18
paste input "attn: Carmen Chung payable@optimaliving.ca Yarrow II LP - Sage Hill 900, 688 We…"
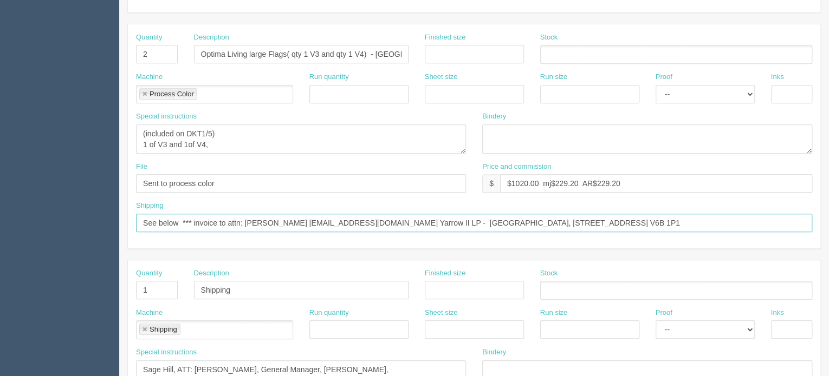
drag, startPoint x: 383, startPoint y: 220, endPoint x: 226, endPoint y: 222, distance: 157.1
click at [226, 222] on input "See below *** invoice to attn: Carmen Chung payable@optimaliving.ca Yarrow II L…" at bounding box center [474, 223] width 676 height 18
click at [526, 224] on input "See below *** invoice to Yarrow II LP - Sage Hill 900, 688 West Hastings St Van…" at bounding box center [474, 223] width 676 height 18
paste input "attn: Carmen Chung payable@optimaliving.ca"
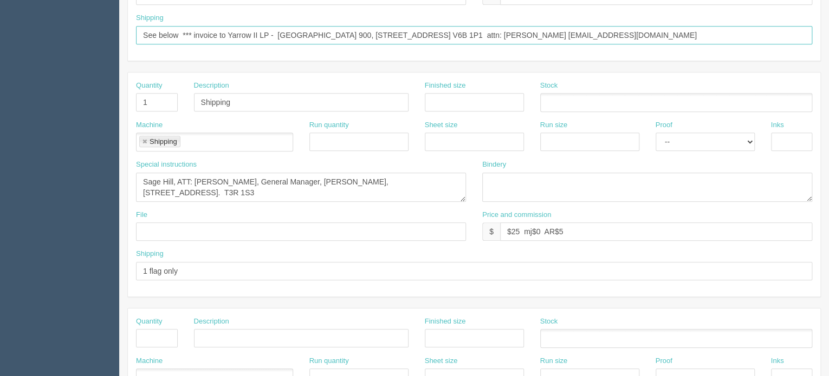
scroll to position [379, 0]
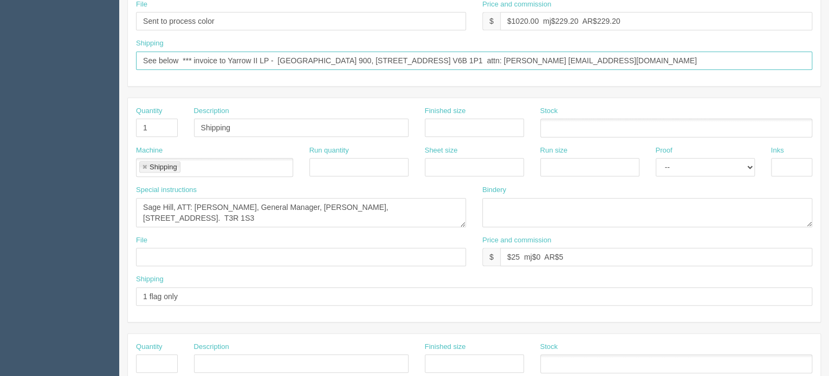
type input "See below *** invoice to Yarrow II LP - Sage Hill 900, 688 West Hastings St Van…"
drag, startPoint x: 186, startPoint y: 294, endPoint x: 128, endPoint y: 288, distance: 58.8
click at [128, 288] on div "Shipping 1 flag only" at bounding box center [474, 295] width 692 height 40
click at [249, 125] on input "Shipping" at bounding box center [301, 128] width 214 height 18
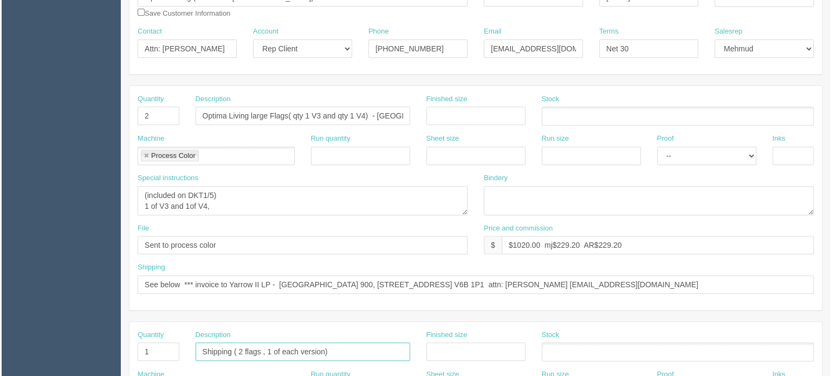
scroll to position [0, 0]
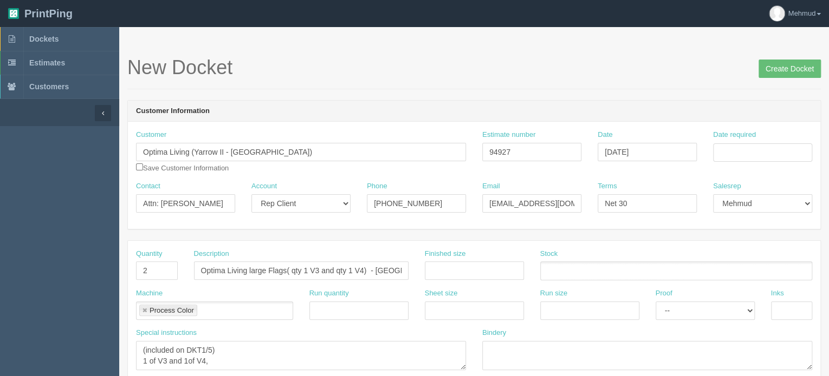
type input "Shipping ( 2 flags , 1 of each version)"
click at [748, 147] on input "Date required" at bounding box center [762, 153] width 99 height 18
click at [799, 240] on td "19" at bounding box center [795, 241] width 13 height 16
type input "September 19, 2025"
click at [783, 67] on input "Create Docket" at bounding box center [789, 69] width 62 height 18
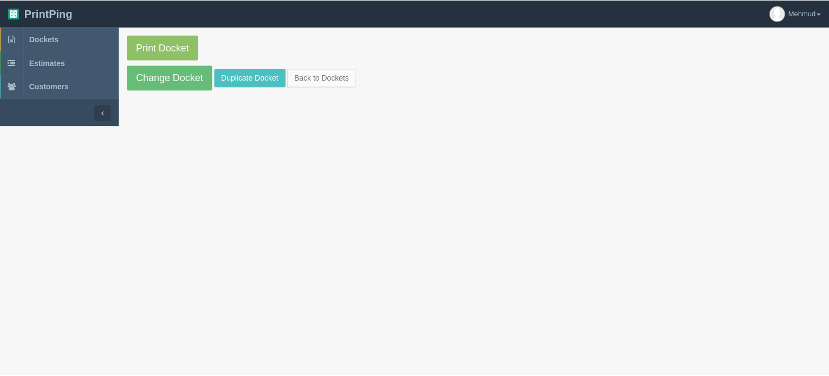
scroll to position [251, 0]
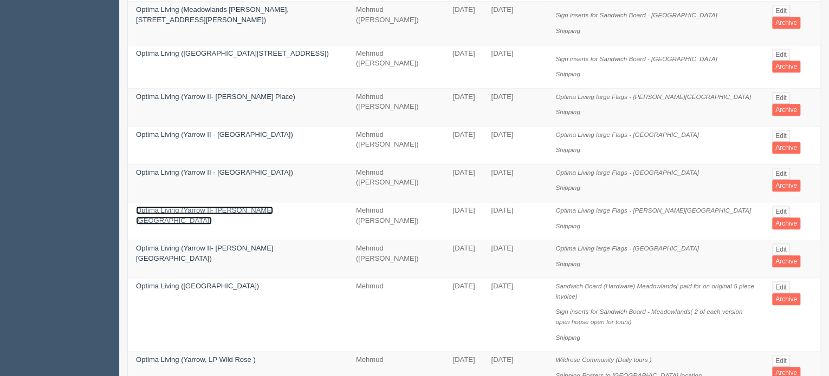
click at [175, 206] on link "Optima Living (Yarrow II- Rutherford Heights)" at bounding box center [204, 215] width 137 height 18
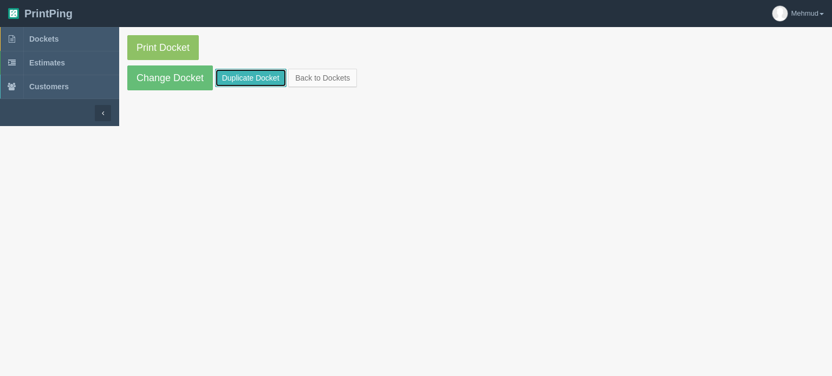
click at [268, 85] on link "Duplicate Docket" at bounding box center [250, 78] width 71 height 18
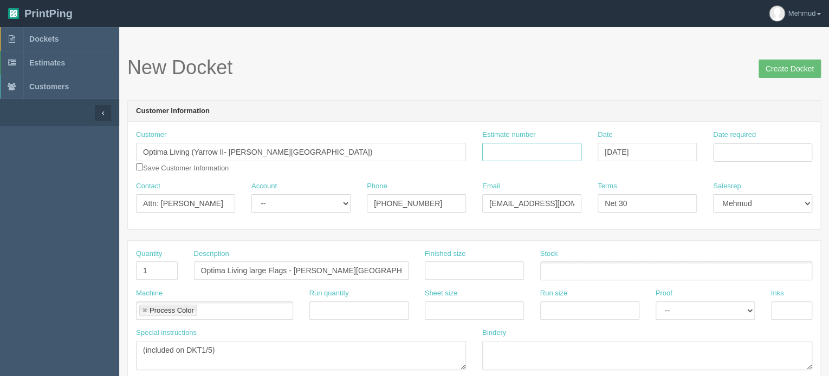
click at [516, 154] on input "Estimate number" at bounding box center [531, 152] width 99 height 18
type input "94927"
click at [765, 159] on input "Date required" at bounding box center [762, 153] width 99 height 18
click at [799, 242] on td "19" at bounding box center [795, 241] width 13 height 16
type input "September 19, 2025"
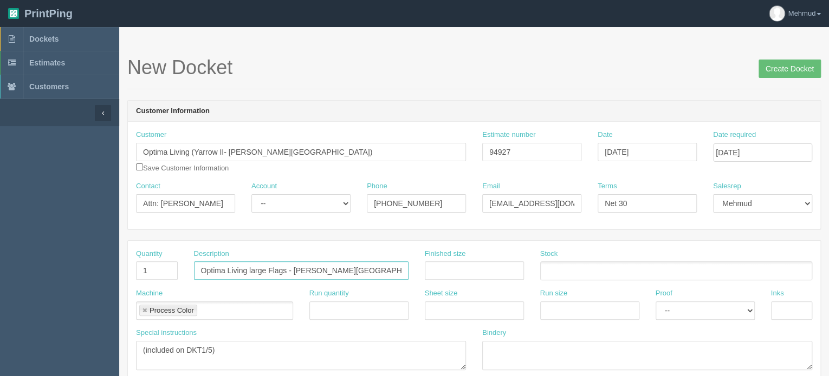
click at [286, 272] on input "Optima Living large Flags - Rutherford Heights" at bounding box center [301, 271] width 214 height 18
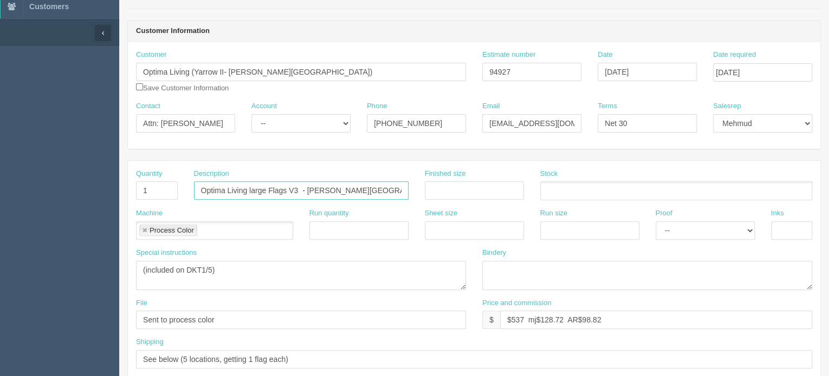
scroll to position [108, 0]
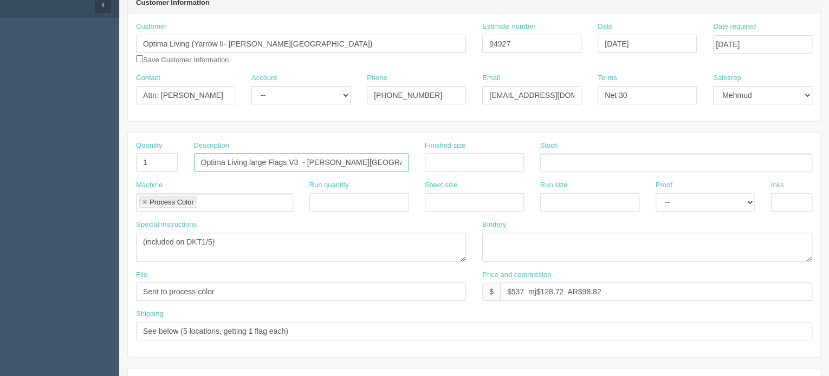
type input "Optima Living large Flags V3 - Rutherford Heights"
drag, startPoint x: 218, startPoint y: 245, endPoint x: 125, endPoint y: 238, distance: 94.0
click at [225, 245] on textarea "(included on DKT1/5)" at bounding box center [301, 247] width 330 height 29
type textarea "(included on DKT1/5) V3"
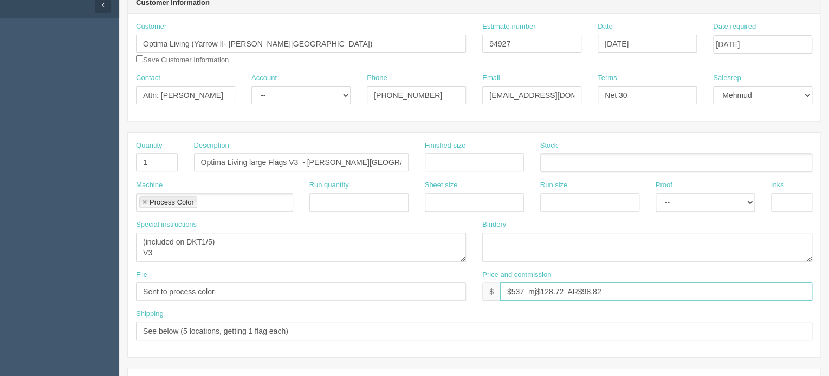
drag, startPoint x: 525, startPoint y: 285, endPoint x: 516, endPoint y: 291, distance: 11.2
click at [516, 291] on input "$537 mj$128.72 AR$98.82" at bounding box center [656, 292] width 312 height 18
drag, startPoint x: 559, startPoint y: 288, endPoint x: 542, endPoint y: 292, distance: 17.9
click at [542, 292] on input "$545 mj$128.72 AR$98.82" at bounding box center [656, 292] width 312 height 18
drag, startPoint x: 581, startPoint y: 289, endPoint x: 627, endPoint y: 288, distance: 46.0
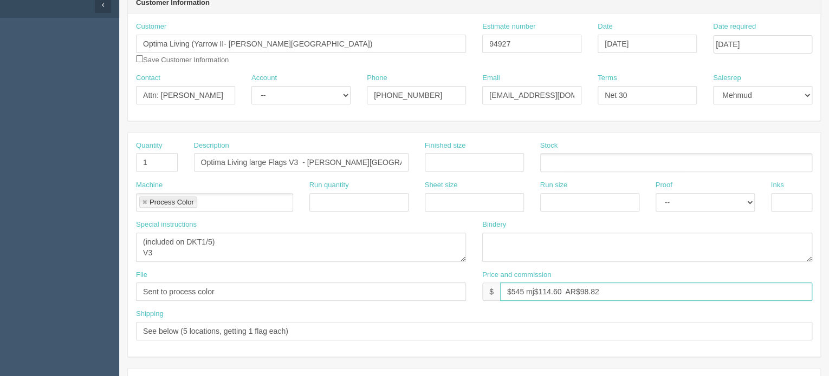
click at [627, 288] on input "$545 mj$114.60 AR$98.82" at bounding box center [656, 292] width 312 height 18
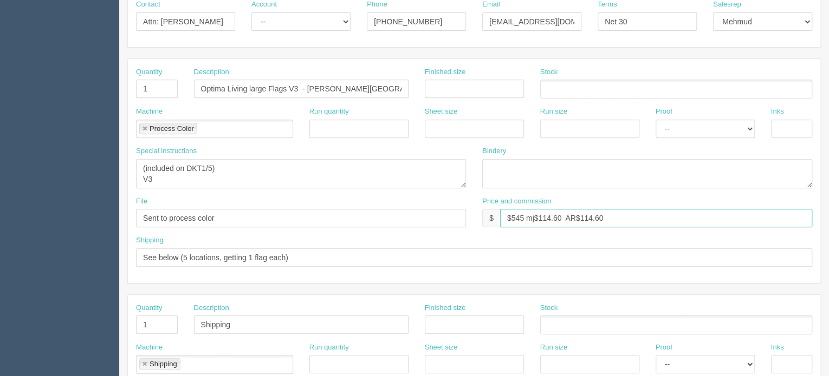
scroll to position [217, 0]
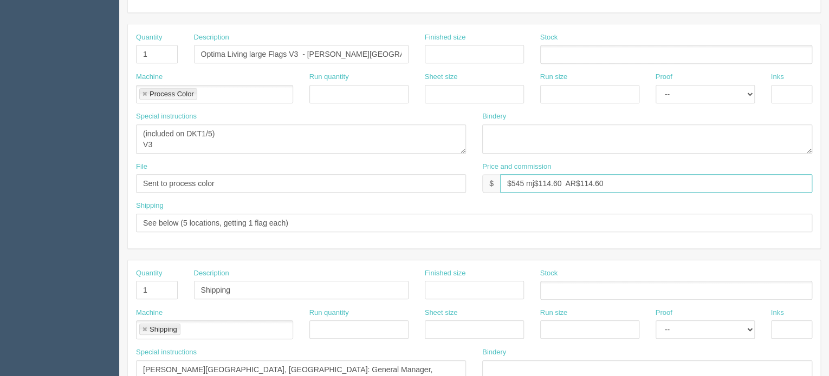
type input "$545 mj$114.60 AR$114.60"
drag, startPoint x: 296, startPoint y: 223, endPoint x: 180, endPoint y: 217, distance: 115.5
click at [180, 217] on input "See below (5 locations, getting 1 flag each)" at bounding box center [474, 223] width 676 height 18
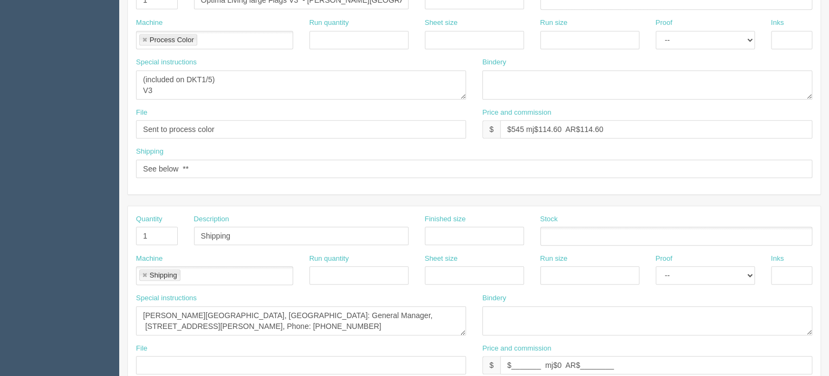
scroll to position [325, 0]
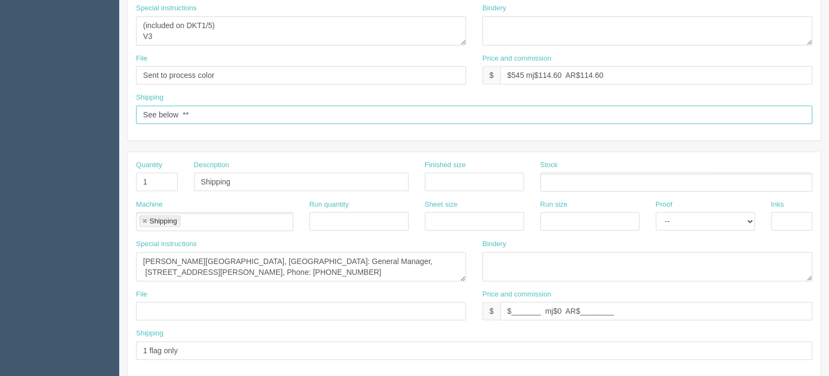
click at [225, 114] on input "See below **" at bounding box center [474, 115] width 676 height 18
paste input "attn: Carmen Chung payable@optimaliving.ca Yarrow II LP - Rutherford Heights 90…"
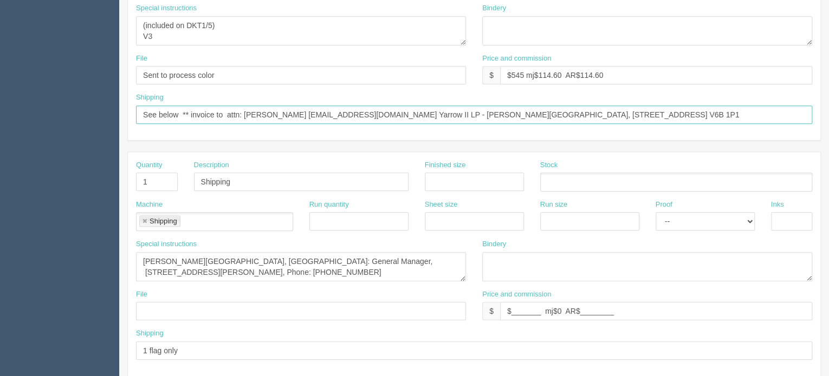
drag, startPoint x: 381, startPoint y: 111, endPoint x: 225, endPoint y: 110, distance: 156.0
click at [226, 110] on input "See below ** invoice to attn: Carmen Chung payable@optimaliving.ca Yarrow II LP…" at bounding box center [474, 115] width 676 height 18
click at [558, 117] on input "See below ** invoice to Yarrow II LP - Rutherford Heights 900, 688 West Hasting…" at bounding box center [474, 115] width 676 height 18
paste input "attn: Carmen Chung payable@optimaliving.ca"
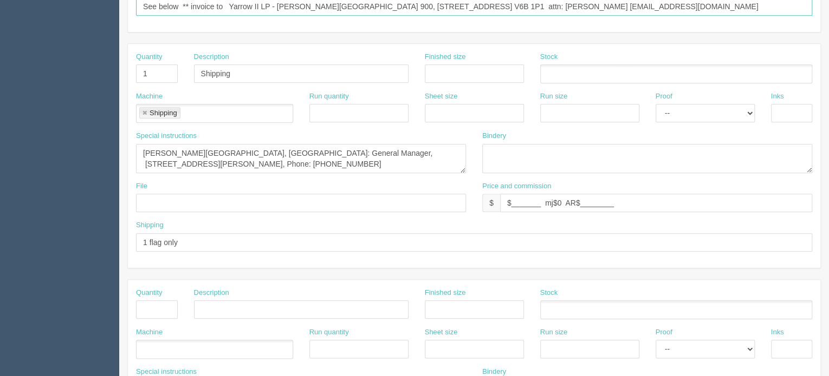
scroll to position [487, 0]
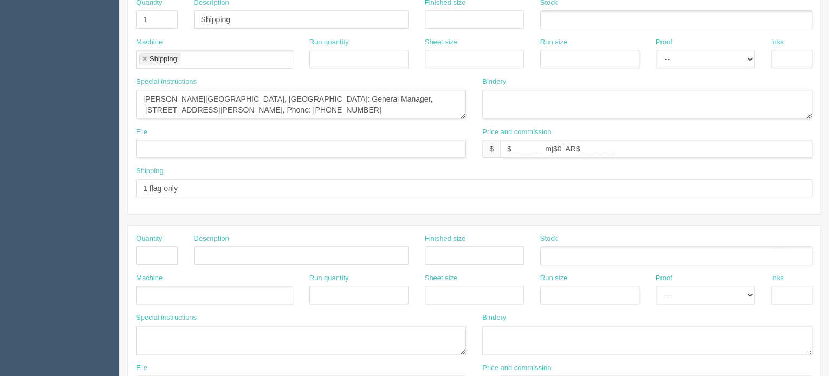
type input "See below ** invoice to Yarrow II LP - Rutherford Heights 900, 688 West Hasting…"
drag, startPoint x: 155, startPoint y: 186, endPoint x: 93, endPoint y: 190, distance: 62.4
click at [93, 190] on section "Dockets Estimates Customers" at bounding box center [414, 18] width 829 height 956
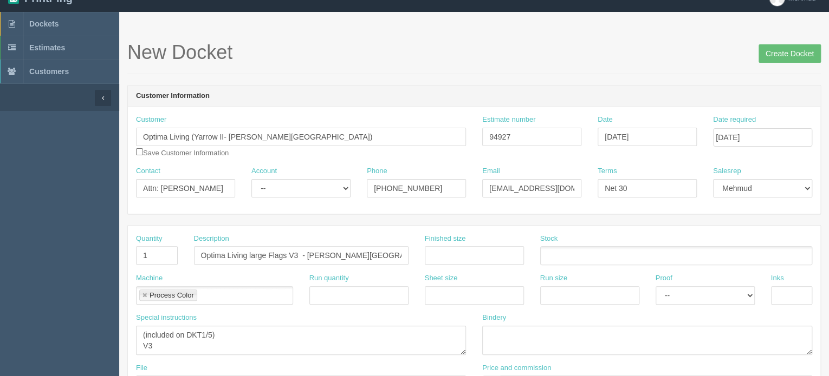
scroll to position [0, 0]
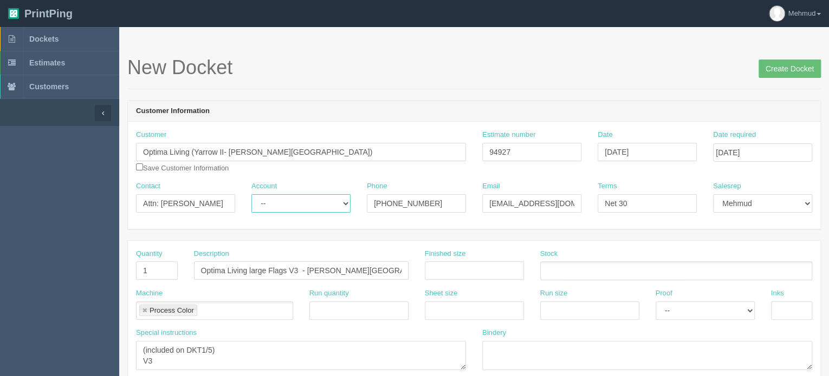
click at [308, 205] on select "-- Existing Client Allrush Client Rep Client" at bounding box center [300, 203] width 99 height 18
select select "Rep Client"
click at [251, 194] on select "-- Existing Client Allrush Client Rep Client" at bounding box center [300, 203] width 99 height 18
click at [771, 68] on input "Create Docket" at bounding box center [789, 69] width 62 height 18
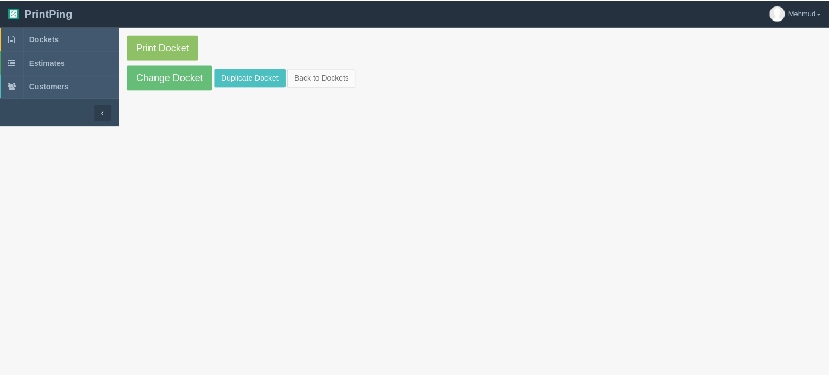
scroll to position [251, 0]
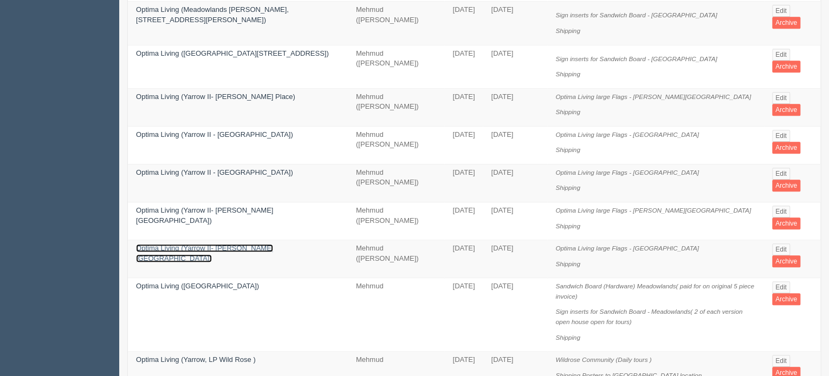
click at [157, 244] on link "Optima Living (Yarrow II- Everitt Gardens)" at bounding box center [204, 253] width 137 height 18
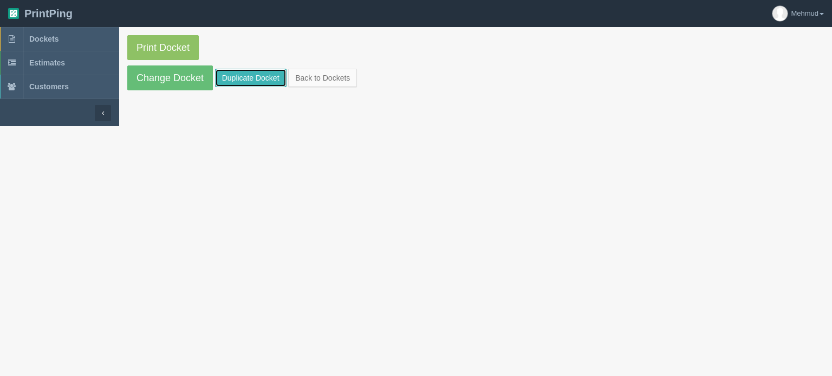
click at [247, 82] on link "Duplicate Docket" at bounding box center [250, 78] width 71 height 18
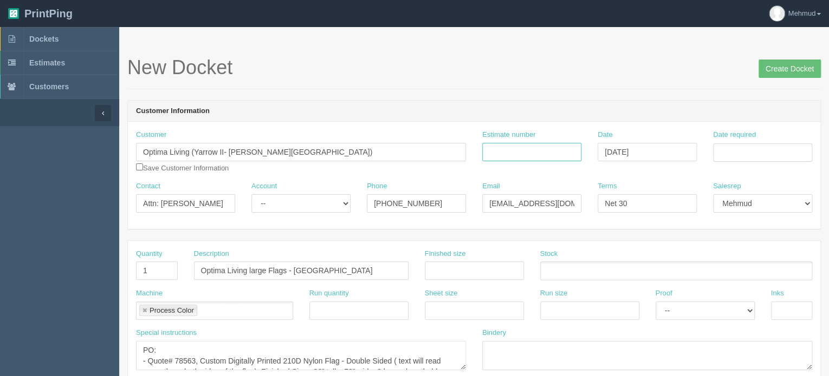
click at [550, 151] on input "Estimate number" at bounding box center [531, 152] width 99 height 18
type input "94927"
click at [758, 155] on input "Date required" at bounding box center [762, 153] width 99 height 18
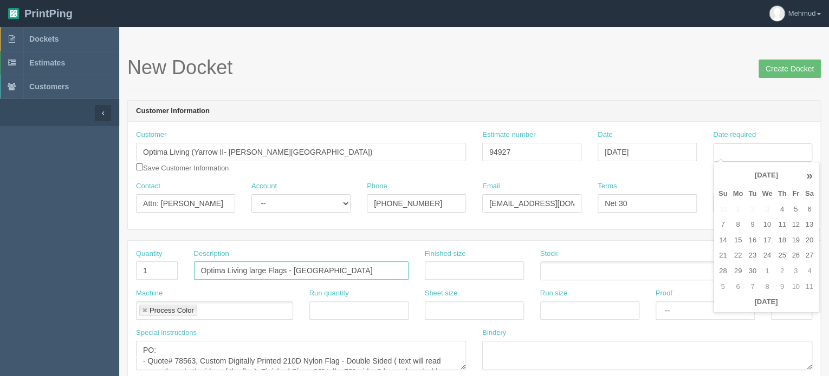
click at [284, 266] on input "Optima Living large Flags - Everit Gardens" at bounding box center [301, 271] width 214 height 18
type input "Optima Living large Flags V3 - Everit Gardens"
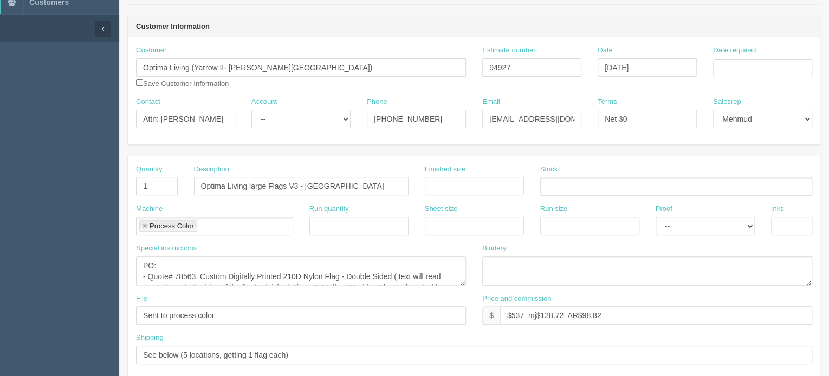
scroll to position [108, 0]
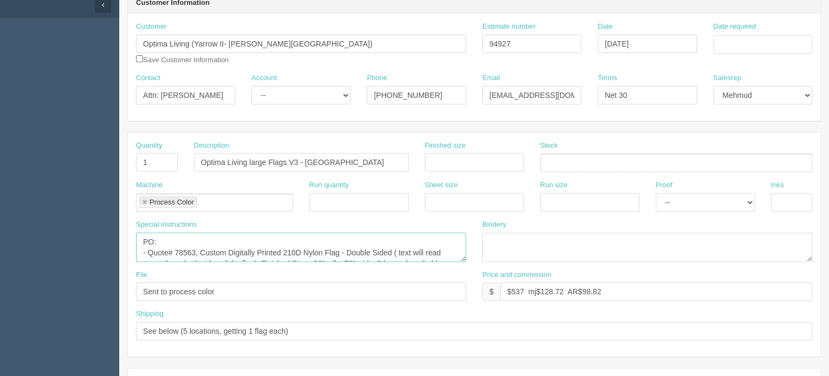
click at [210, 240] on textarea "PO: - Quote# 78563, Custom Digitally Printed 210D Nylon Flag - Double Sided ( t…" at bounding box center [301, 247] width 330 height 29
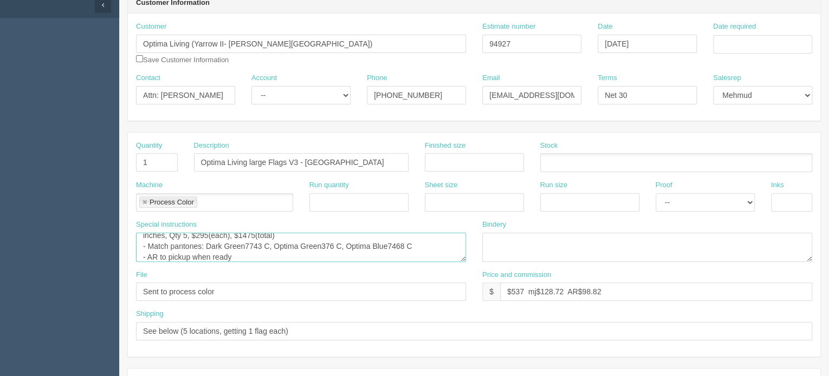
scroll to position [0, 0]
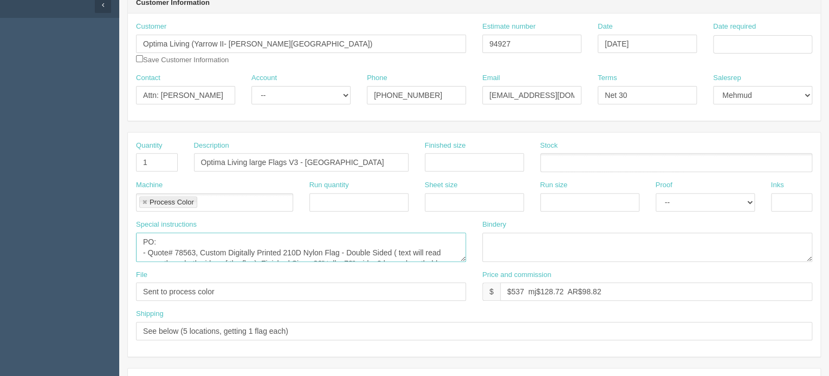
click at [196, 251] on textarea "PO: - Quote# 78563, Custom Digitally Printed 210D Nylon Flag - Double Sided ( t…" at bounding box center [301, 247] width 330 height 29
click at [282, 244] on textarea "PO: - Quote# 78563, Custom Digitally Printed 210D Nylon Flag - Double Sided ( t…" at bounding box center [301, 247] width 330 height 29
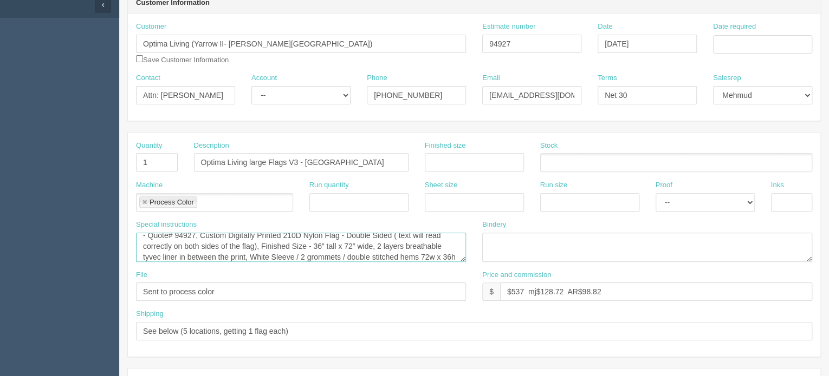
scroll to position [28, 0]
click at [419, 244] on textarea "PO: - Quote# 78563, Custom Digitally Printed 210D Nylon Flag - Double Sided ( t…" at bounding box center [301, 247] width 330 height 29
click at [300, 256] on textarea "PO: - Quote# 78563, Custom Digitally Printed 210D Nylon Flag - Double Sided ( t…" at bounding box center [301, 247] width 330 height 29
click at [321, 256] on textarea "PO: - Quote# 78563, Custom Digitally Printed 210D Nylon Flag - Double Sided ( t…" at bounding box center [301, 247] width 330 height 29
click at [300, 254] on textarea "PO: - Quote# 78563, Custom Digitally Printed 210D Nylon Flag - Double Sided ( t…" at bounding box center [301, 247] width 330 height 29
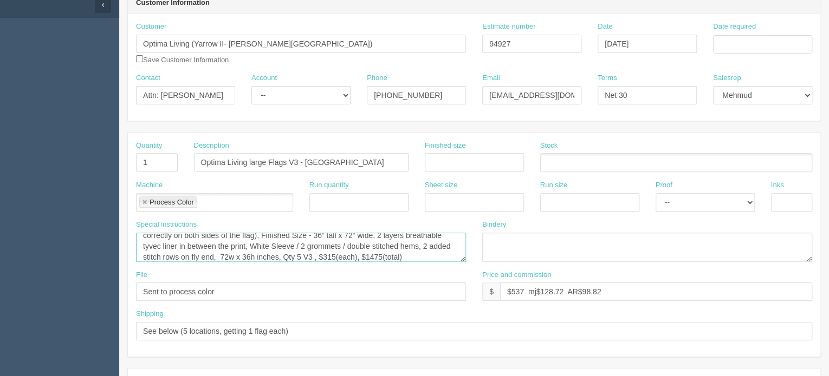
click at [360, 256] on textarea "PO: - Quote# 78563, Custom Digitally Printed 210D Nylon Flag - Double Sided ( t…" at bounding box center [301, 247] width 330 height 29
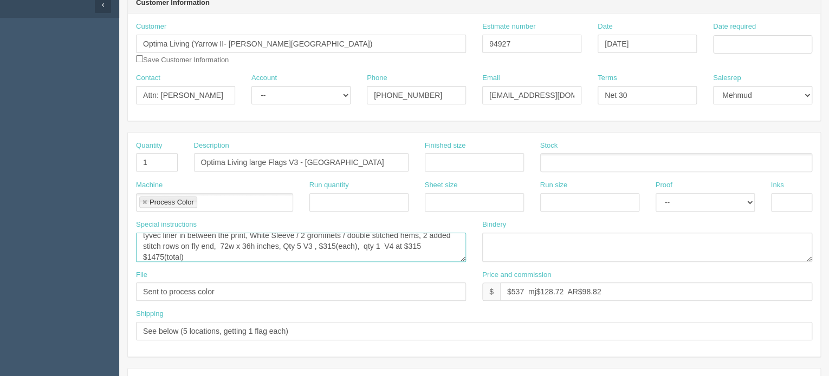
click at [163, 254] on textarea "PO: - Quote# 78563, Custom Digitally Printed 210D Nylon Flag - Double Sided ( t…" at bounding box center [301, 247] width 330 height 29
type textarea "PO: - Quote# 94927, Custom Digitally Printed 210D Nylon Flag - Double Sided ( t…"
drag, startPoint x: 524, startPoint y: 290, endPoint x: 515, endPoint y: 290, distance: 8.7
click at [515, 290] on input "$537 mj$128.72 AR$98.82" at bounding box center [656, 292] width 312 height 18
drag, startPoint x: 563, startPoint y: 288, endPoint x: 545, endPoint y: 296, distance: 20.1
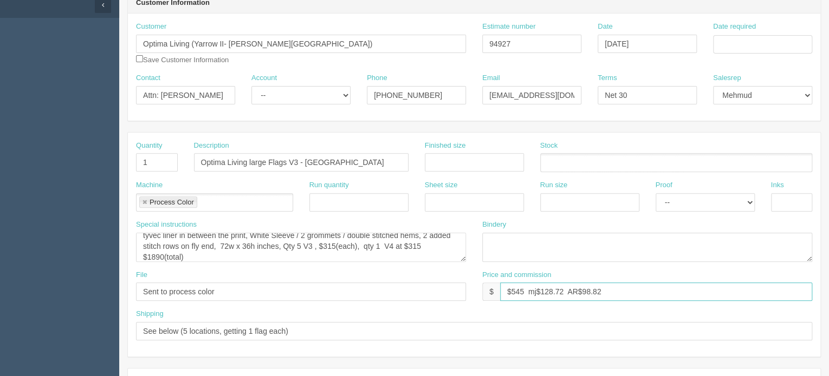
click at [545, 296] on input "$545 mj$128.72 AR$98.82" at bounding box center [656, 292] width 312 height 18
drag, startPoint x: 579, startPoint y: 288, endPoint x: 652, endPoint y: 291, distance: 72.6
click at [652, 291] on input "$545 mj$114.60 AR$98.82" at bounding box center [656, 292] width 312 height 18
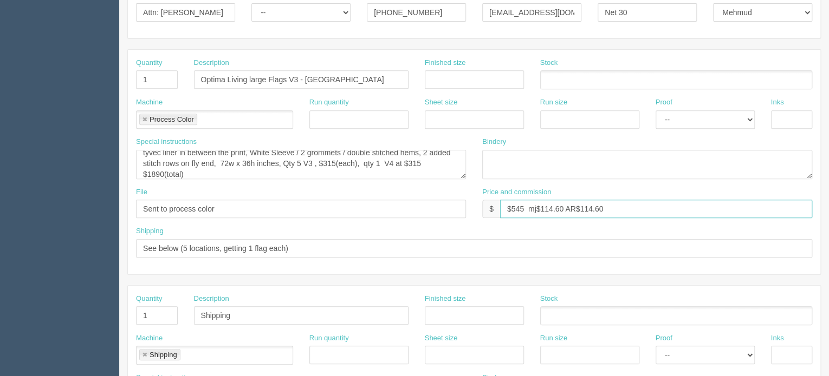
scroll to position [217, 0]
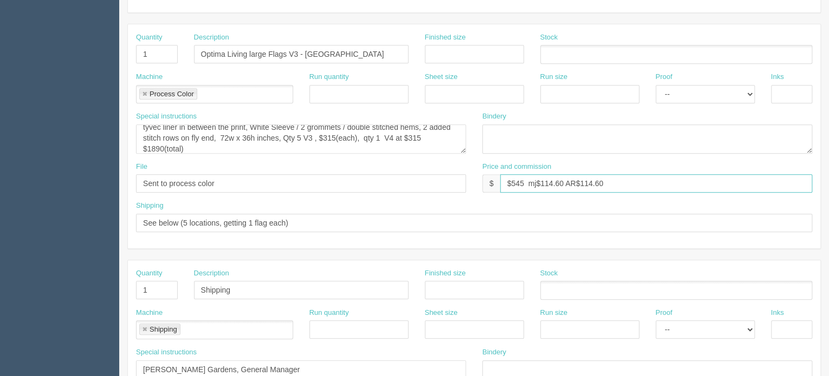
type input "$545 mj$114.60 AR$114.60"
drag, startPoint x: 301, startPoint y: 220, endPoint x: 113, endPoint y: 214, distance: 188.0
click at [113, 214] on section "Dockets Estimates Customers" at bounding box center [414, 288] width 829 height 956
type input "shipping over 5 dockets, 4 get 1 flag each and sage hill gets 2( 1 of each vers…"
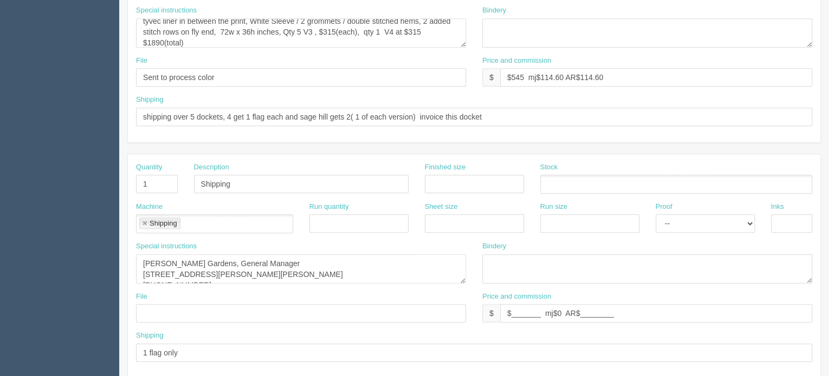
scroll to position [325, 0]
click at [199, 255] on textarea "Everitt Gardens, General Manager 125 Everitt Dr N, St. Albert, AB T8N 7R9 780-5…" at bounding box center [301, 266] width 330 height 29
paste textarea "Craig Smith"
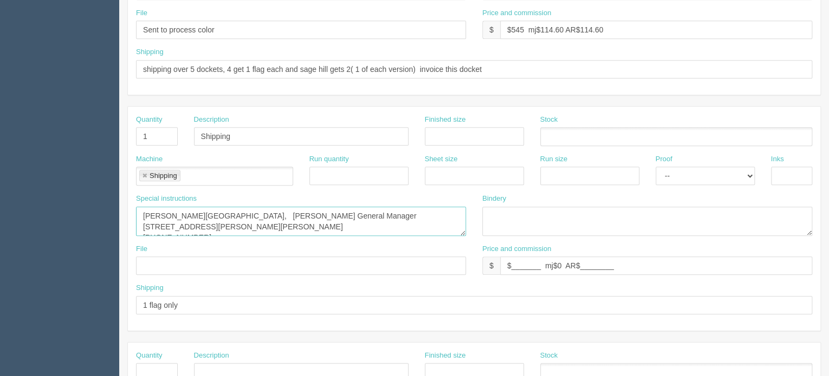
scroll to position [379, 0]
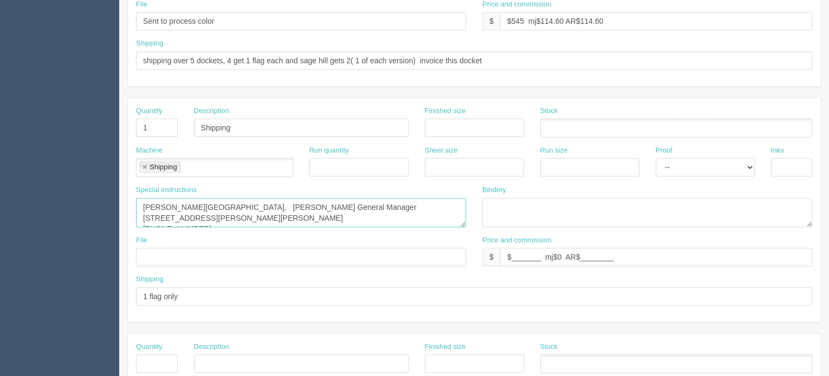
type textarea "Everitt Gardens, Craig Smith General Manager 125 Everitt Dr N, St. Albert, AB T…"
drag, startPoint x: 416, startPoint y: 57, endPoint x: 445, endPoint y: 59, distance: 28.2
click at [417, 57] on input "shipping over 5 dockets, 4 get 1 flag each and sage hill gets 2( 1 of each vers…" at bounding box center [474, 60] width 676 height 18
click at [498, 57] on input "shipping over 5 dockets, 4 get 1 flag each and sage hill gets 2( 1 of each vers…" at bounding box center [474, 60] width 676 height 18
paste input "Yarrow II LP - Everitt Gardens 900, 688 West Hastings St Vancouver, Bc. V6B 1P1"
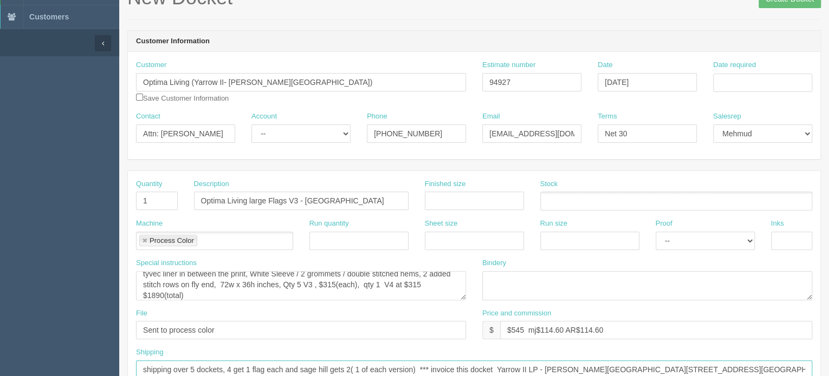
scroll to position [54, 0]
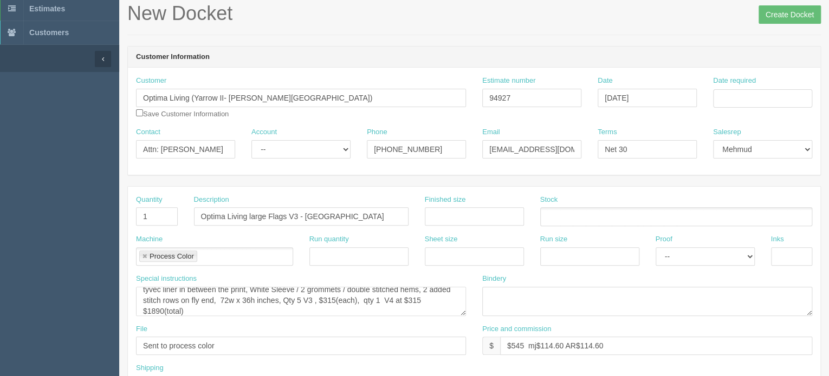
type input "shipping over 5 dockets, 4 get 1 flag each and sage hill gets 2( 1 of each vers…"
click at [320, 149] on select "-- Existing Client Allrush Client Rep Client" at bounding box center [300, 149] width 99 height 18
select select "Rep Client"
click at [251, 140] on select "-- Existing Client Allrush Client Rep Client" at bounding box center [300, 149] width 99 height 18
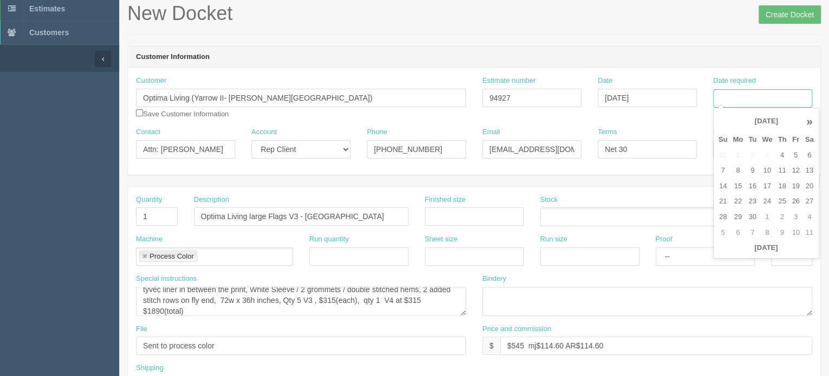
click at [737, 102] on input "Date required" at bounding box center [762, 98] width 99 height 18
click at [796, 186] on td "19" at bounding box center [795, 187] width 13 height 16
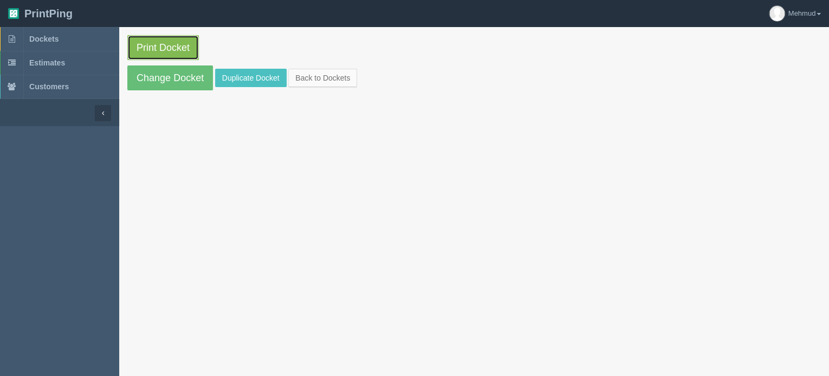
click at [162, 42] on link "Print Docket" at bounding box center [162, 47] width 71 height 25
click at [165, 43] on link "Print Docket" at bounding box center [162, 47] width 71 height 25
click at [165, 49] on link "Print Docket" at bounding box center [162, 47] width 71 height 25
click at [165, 45] on link "Print Docket" at bounding box center [162, 47] width 71 height 25
click at [168, 47] on link "Print Docket" at bounding box center [162, 47] width 71 height 25
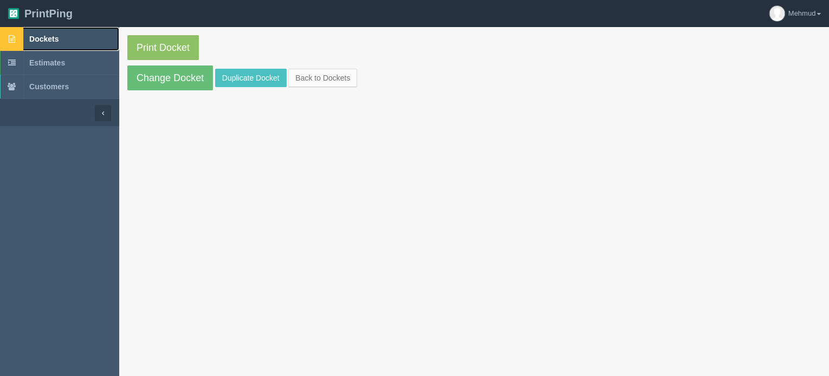
click at [54, 38] on span "Dockets" at bounding box center [43, 39] width 29 height 9
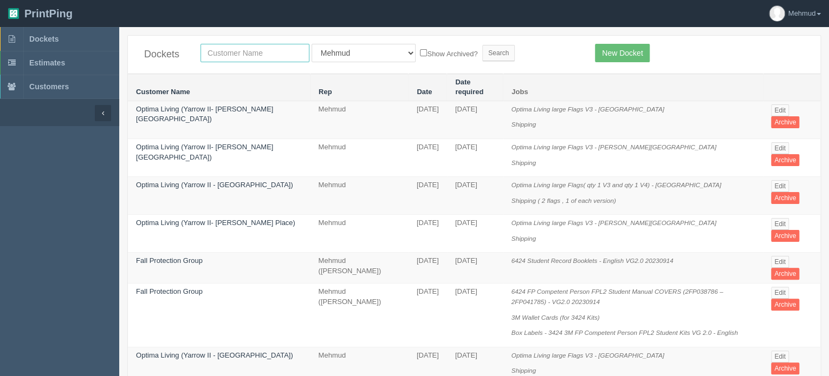
click at [232, 54] on input "text" at bounding box center [254, 53] width 109 height 18
type input "atm"
click at [482, 45] on input "Search" at bounding box center [498, 53] width 32 height 16
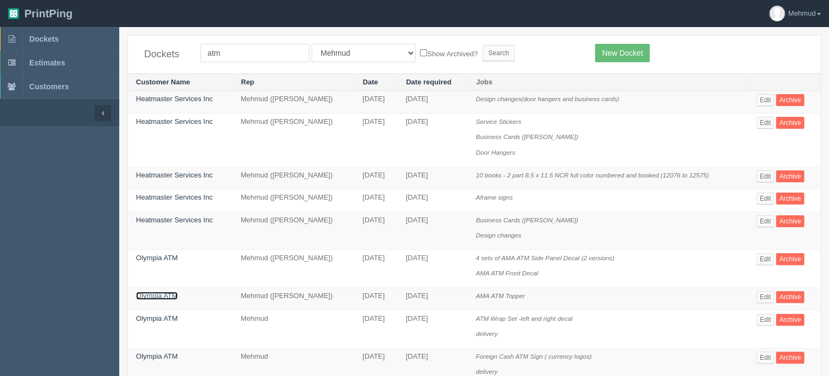
click at [166, 294] on link "Olympia ATM" at bounding box center [157, 296] width 42 height 8
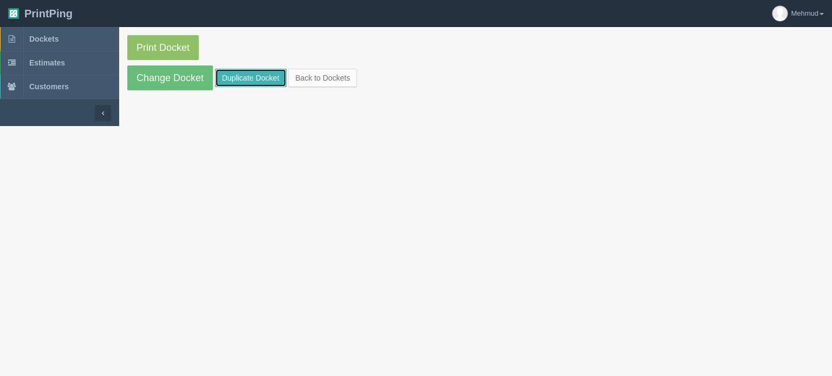
click at [244, 83] on link "Duplicate Docket" at bounding box center [250, 78] width 71 height 18
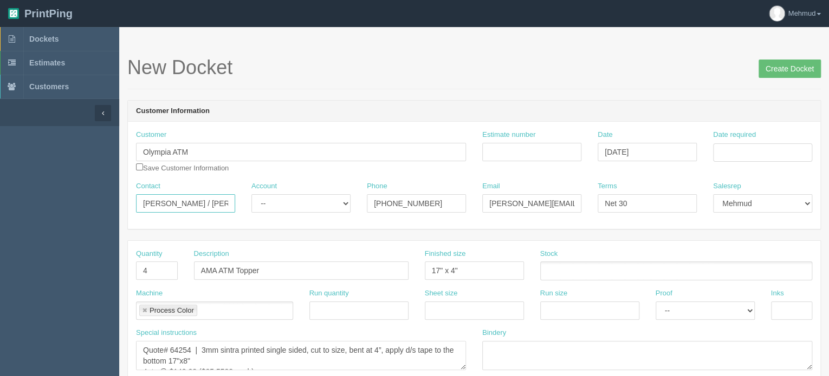
drag, startPoint x: 141, startPoint y: 204, endPoint x: 283, endPoint y: 213, distance: 142.2
click at [283, 213] on div "Contact [PERSON_NAME] / [PERSON_NAME] Account -- Existing Client Allrush Client…" at bounding box center [474, 201] width 692 height 40
type input "[PERSON_NAME]"
click at [284, 212] on div "Account -- Existing Client Allrush Client Rep Client" at bounding box center [300, 201] width 115 height 40
click at [292, 200] on select "-- Existing Client Allrush Client Rep Client" at bounding box center [300, 203] width 99 height 18
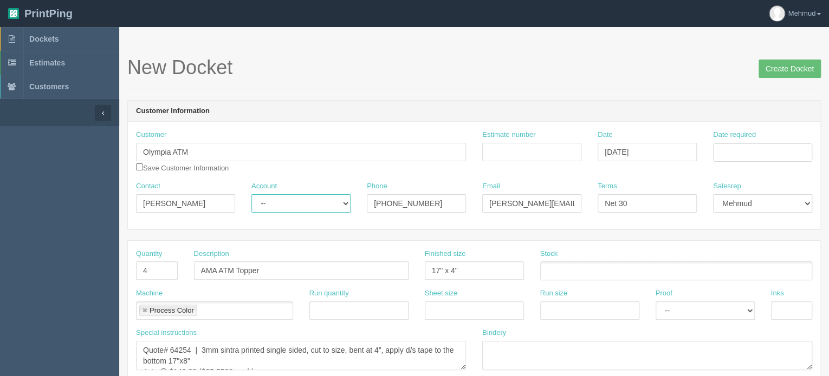
select select "Allrush Client"
click at [251, 194] on select "-- Existing Client Allrush Client Rep Client" at bounding box center [300, 203] width 99 height 18
drag, startPoint x: 490, startPoint y: 198, endPoint x: 620, endPoint y: 188, distance: 130.3
click at [620, 188] on div "Contact Emma Lindsey Account -- Existing Client Allrush Client Rep Client Phone…" at bounding box center [474, 201] width 692 height 40
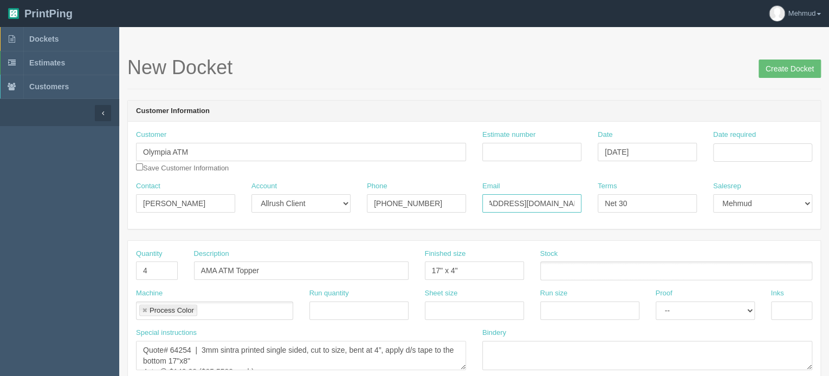
paste input "hello@emmajanelindsey"
type input "hello@emmajanelindsey.com"
click at [725, 149] on input "Date required" at bounding box center [762, 153] width 99 height 18
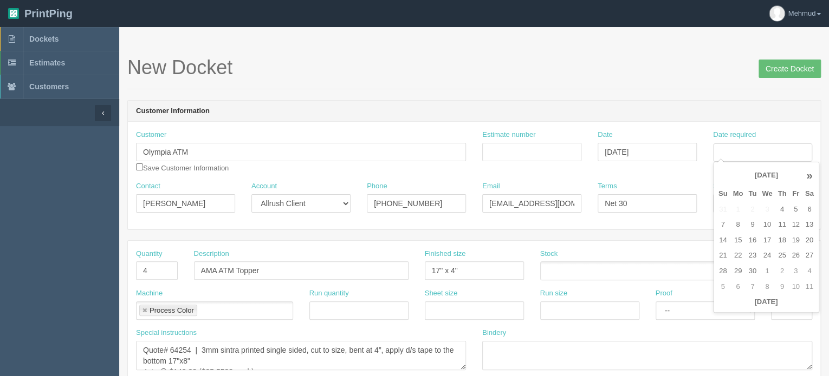
click at [779, 220] on td "11" at bounding box center [781, 225] width 14 height 16
type input "[DATE]"
click at [489, 149] on input "Estimate number" at bounding box center [531, 152] width 99 height 18
click at [516, 155] on input "Estimate number" at bounding box center [531, 152] width 99 height 18
type input "092385"
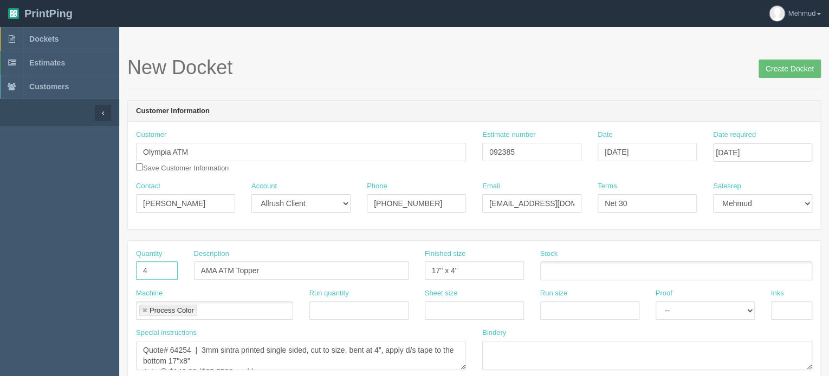
drag, startPoint x: 160, startPoint y: 268, endPoint x: 83, endPoint y: 264, distance: 77.0
type input "2000"
type input "Coop flyers"
type input "8.5x11"
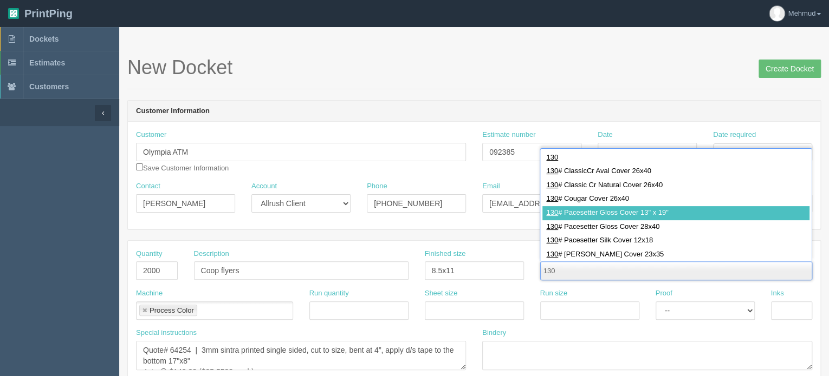
type input "130"
type input "130# Pacesetter Gloss Cover 13" x 19""
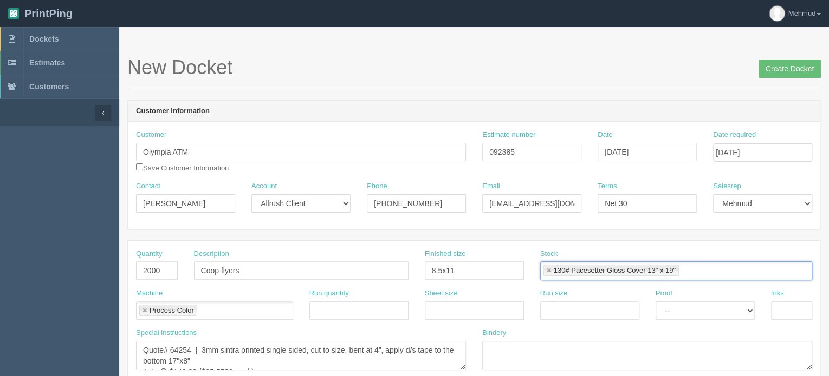
click at [549, 268] on link at bounding box center [548, 271] width 6 height 7
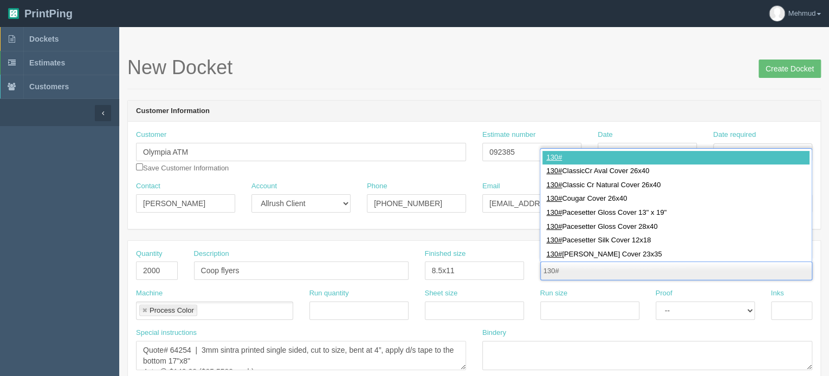
type input "130#"
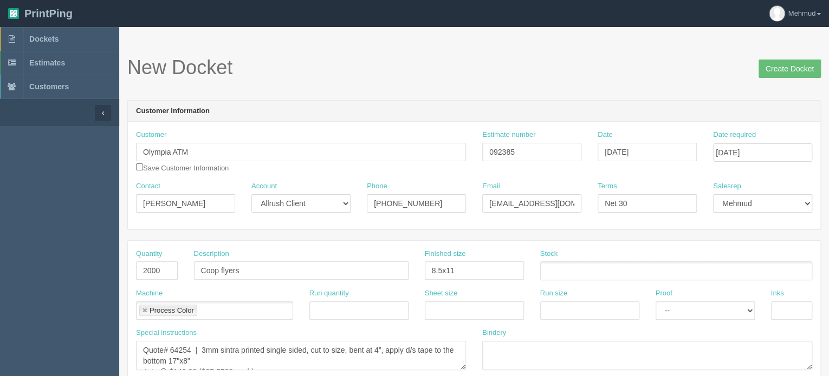
click at [557, 270] on ul at bounding box center [676, 271] width 272 height 19
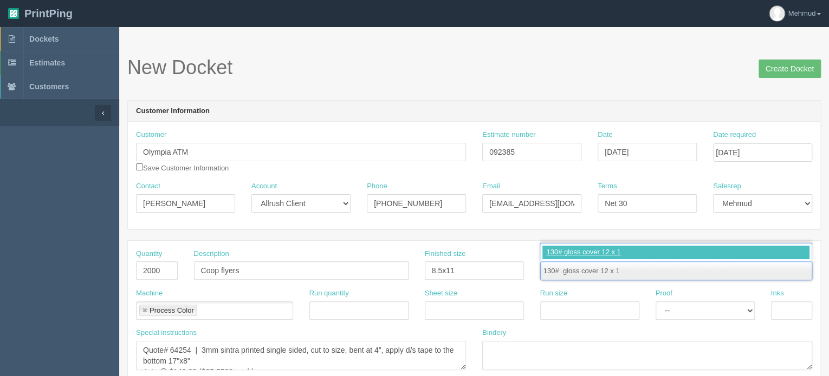
type input "130# gloss cover 12 x 18"
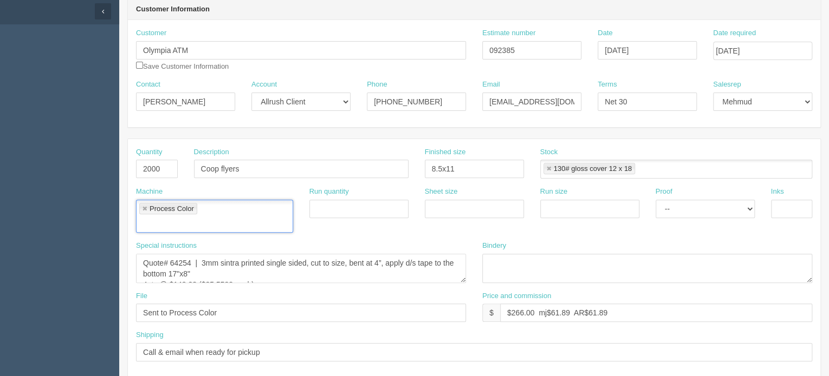
scroll to position [108, 0]
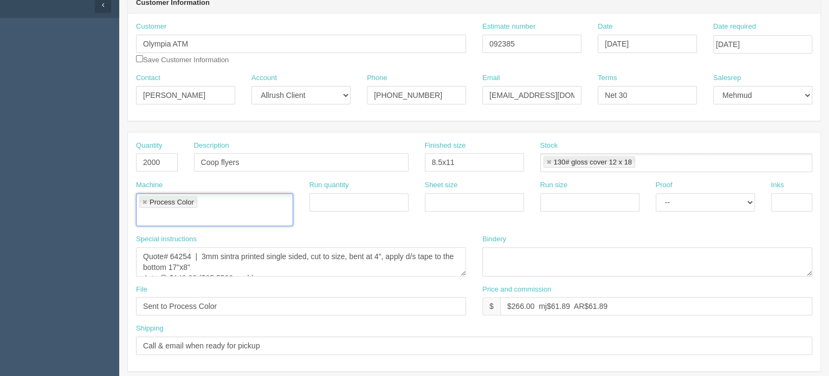
click at [145, 200] on link at bounding box center [144, 202] width 6 height 7
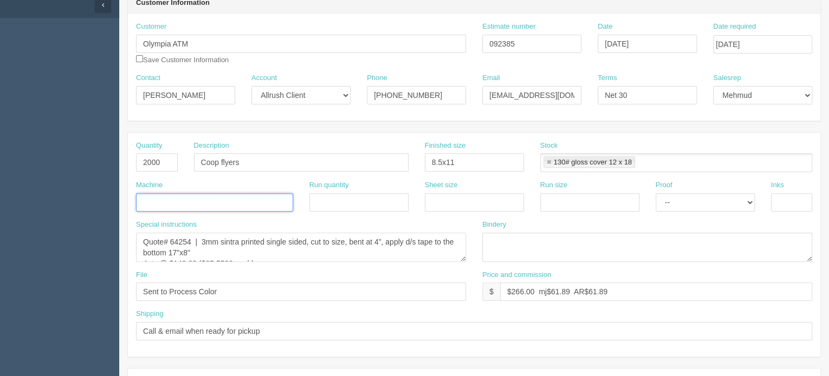
click at [145, 200] on input "text" at bounding box center [182, 204] width 93 height 16
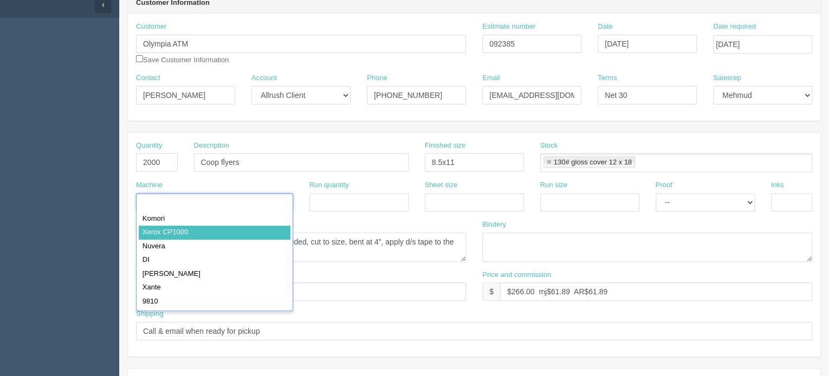
type input "Xerox CP1000"
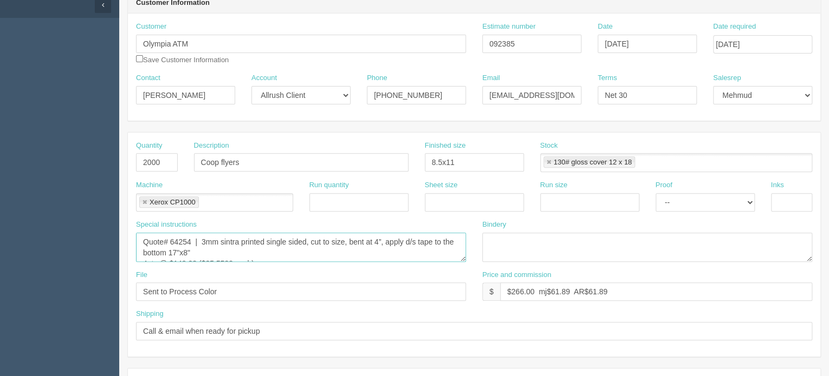
scroll to position [11, 0]
drag, startPoint x: 142, startPoint y: 240, endPoint x: 375, endPoint y: 354, distance: 259.4
click at [375, 354] on div "Quantity 2000 Description Coop flyers Finished size 8.5x11 Stock 130# gloss cov…" at bounding box center [474, 245] width 692 height 224
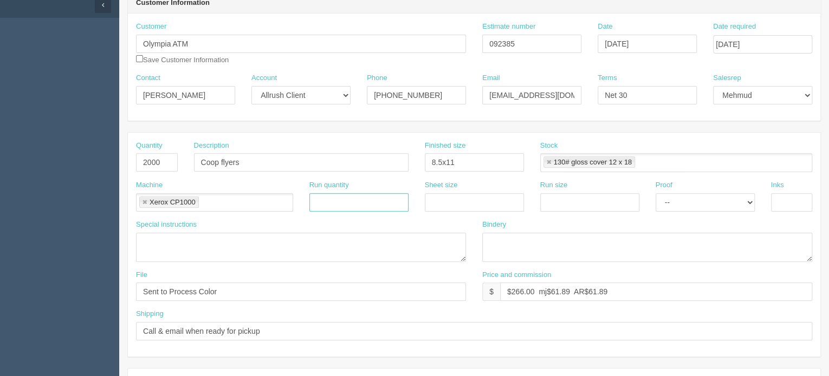
click at [375, 200] on input "text" at bounding box center [358, 202] width 99 height 18
click at [453, 210] on div "Sheet size" at bounding box center [473, 200] width 115 height 40
click at [453, 204] on input "text" at bounding box center [474, 202] width 99 height 18
type input "12x18"
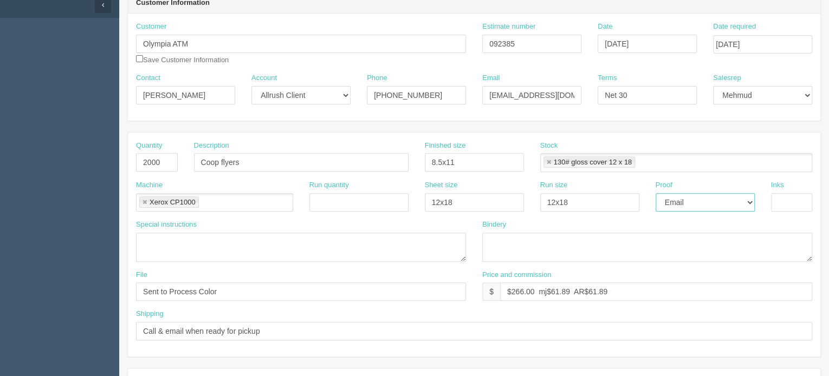
select select "Hard Copy"
type input "4/4"
type textarea "CLIENT TO APPROVE HARD COPY PROOF"
type textarea "TRIM"
type input "SENT TO FILES@ALLRUSH.CA"
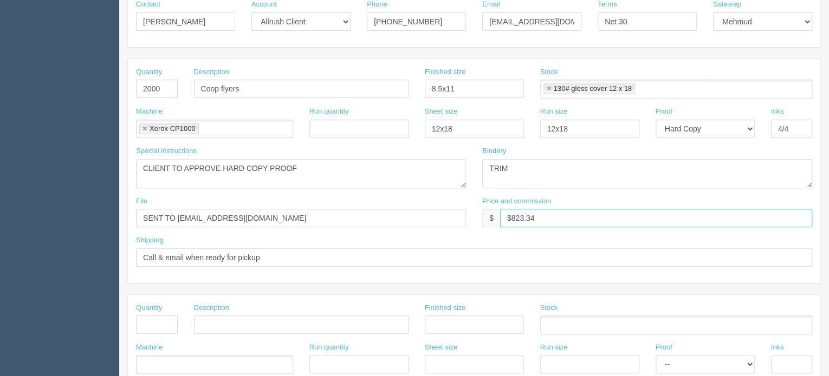
scroll to position [217, 0]
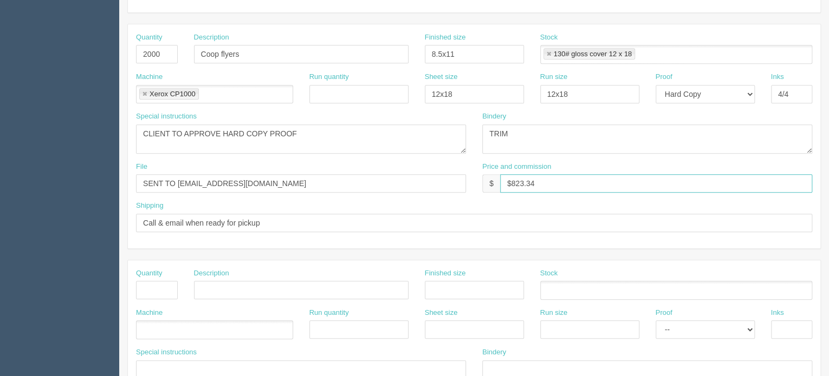
type input "$823.34"
drag, startPoint x: 287, startPoint y: 217, endPoint x: 107, endPoint y: 220, distance: 179.8
click at [107, 220] on section "Dockets Estimates Customers" at bounding box center [414, 288] width 829 height 956
type input "TO CLIENT VIA COURIER"
click at [154, 279] on div "Quantity" at bounding box center [157, 284] width 42 height 31
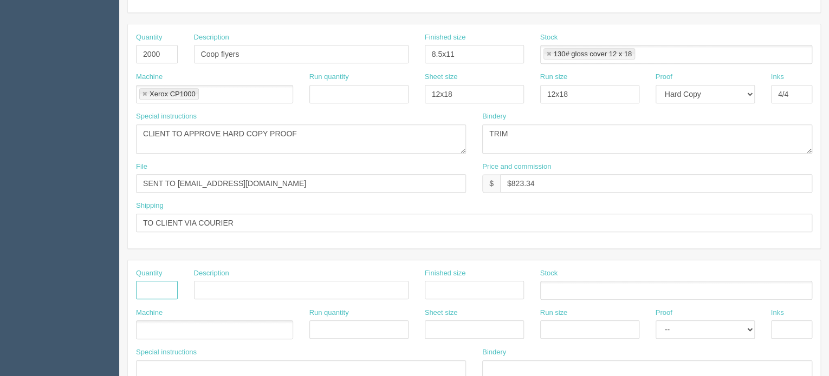
click at [153, 289] on input "text" at bounding box center [157, 290] width 42 height 18
type input "1"
click at [562, 184] on input "$823.34" at bounding box center [656, 183] width 312 height 18
click at [621, 179] on input "$823.34 MJ$128.65 AR$" at bounding box center [656, 183] width 312 height 18
type input "$823.34 MJ$128.65 AR$180.10"
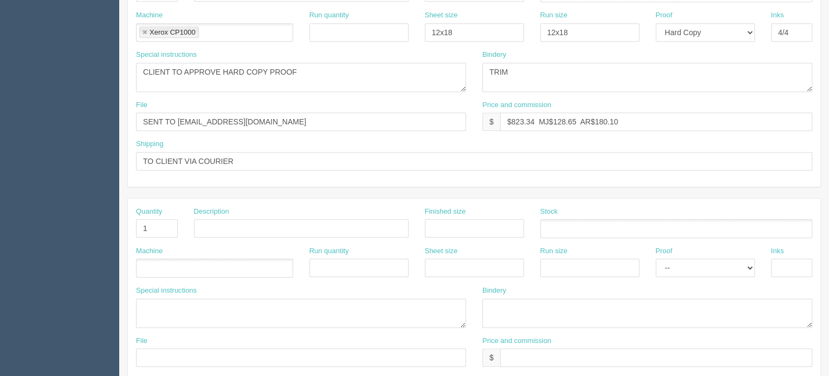
scroll to position [325, 0]
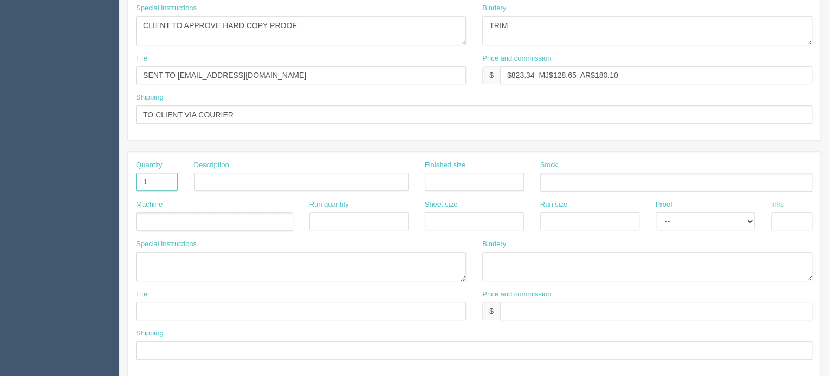
drag, startPoint x: 153, startPoint y: 179, endPoint x: 102, endPoint y: 183, distance: 50.5
click at [102, 183] on section "Dockets Estimates Customers" at bounding box center [414, 180] width 829 height 956
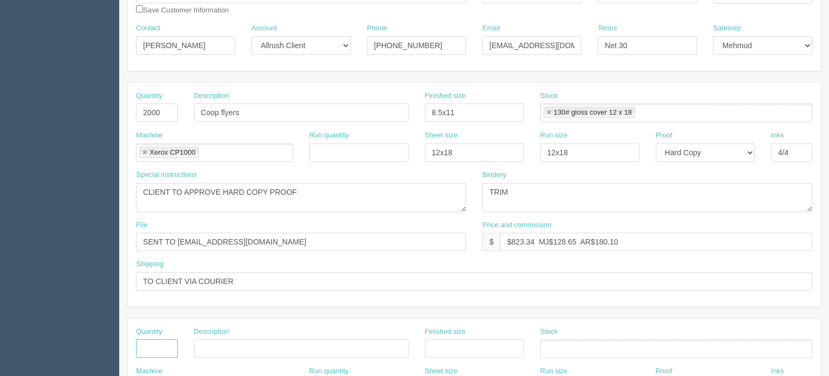
scroll to position [162, 0]
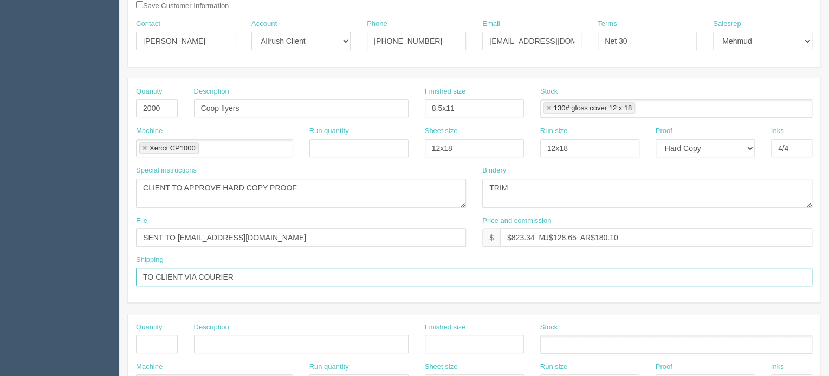
click at [275, 277] on input "TO CLIENT VIA COURIER" at bounding box center [474, 277] width 676 height 18
paste input "520 3 Ave SW #4000, Calgary, AB T2P 0R3"
click at [236, 277] on input "TO CLIENT VIA COURIER 520 3 Ave SW #4000, Calgary, AB T2P 0R3" at bounding box center [474, 277] width 676 height 18
click at [235, 275] on input "TO CLIENT VIA COURIER Olympia ATM 520 3 Ave SW #4000, Calgary, AB T2P 0R3" at bounding box center [474, 277] width 676 height 18
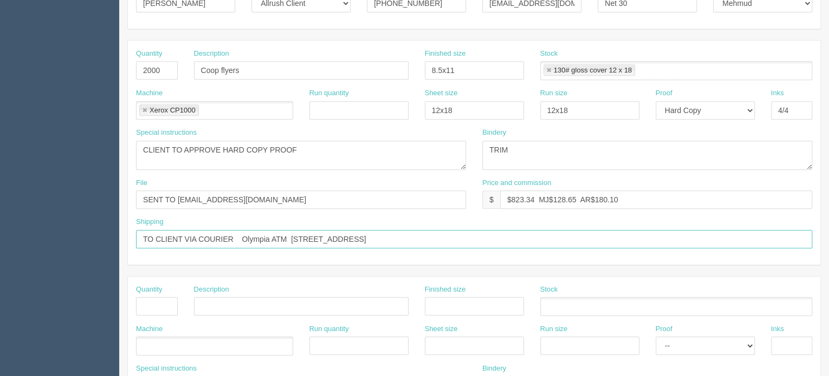
scroll to position [217, 0]
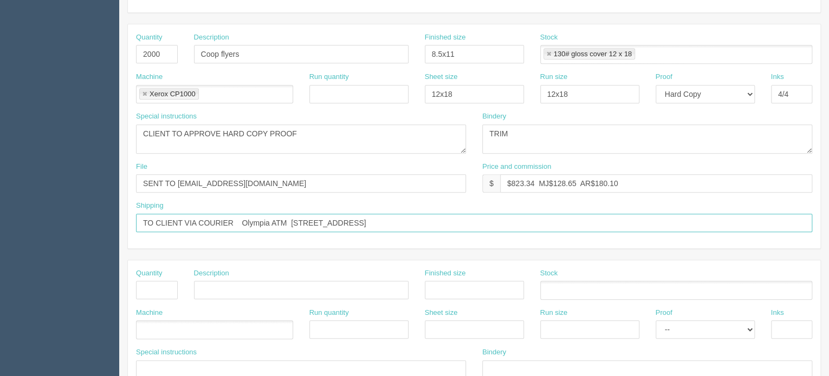
type input "TO CLIENT VIA COURIER Olympia ATM 520 3 Ave SW #4000, Calgary, AB T2P 0R3"
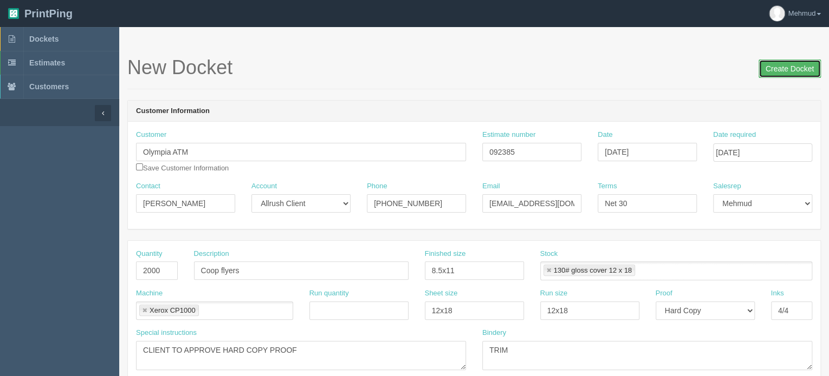
click at [786, 77] on input "Create Docket" at bounding box center [789, 69] width 62 height 18
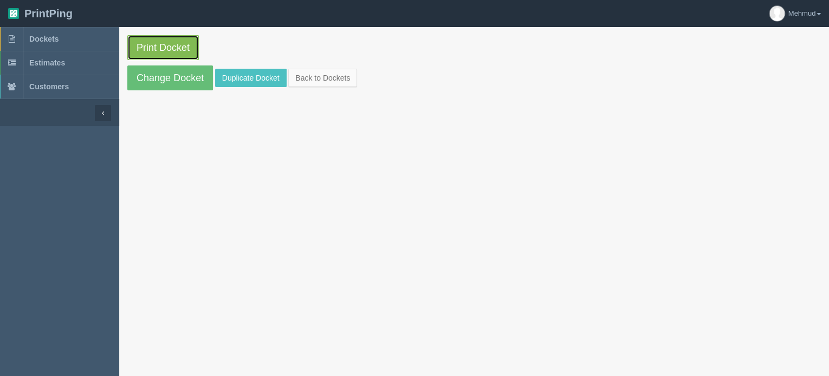
click at [147, 50] on link "Print Docket" at bounding box center [162, 47] width 71 height 25
click at [52, 40] on span "Dockets" at bounding box center [43, 39] width 29 height 9
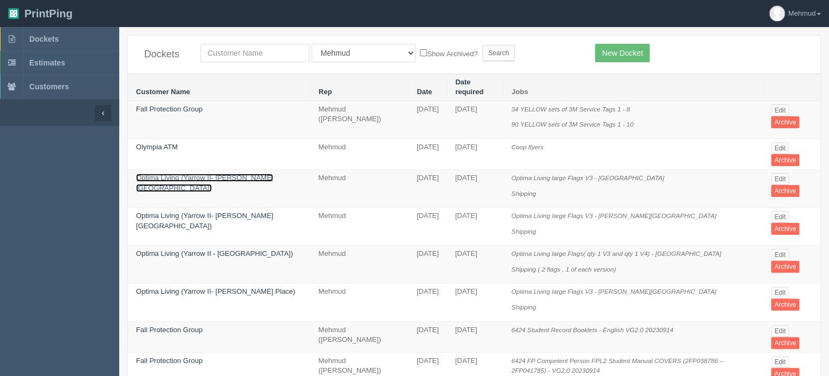
click at [191, 174] on link "Optima Living (Yarrow II- [PERSON_NAME][GEOGRAPHIC_DATA])" at bounding box center [204, 183] width 137 height 18
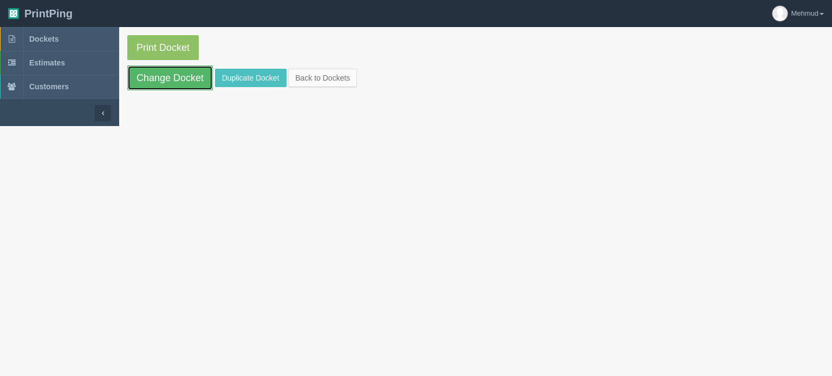
click at [170, 82] on link "Change Docket" at bounding box center [170, 78] width 86 height 25
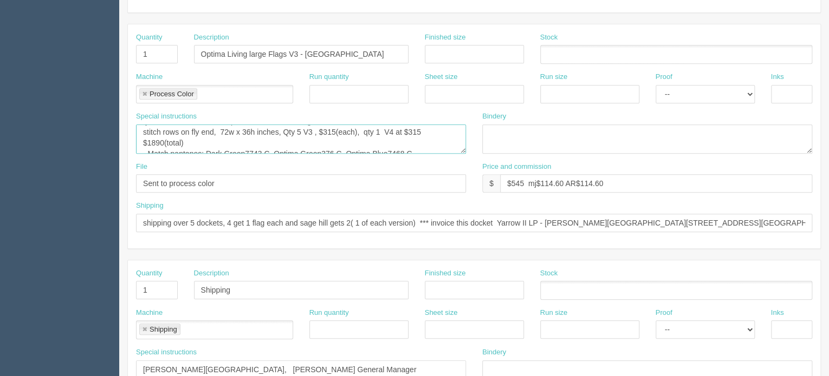
scroll to position [65, 0]
drag, startPoint x: 147, startPoint y: 141, endPoint x: 256, endPoint y: 140, distance: 108.9
click at [256, 140] on textarea "PO: - Quote# 94927, Custom Digitally Printed 210D Nylon Flag - Double Sided ( t…" at bounding box center [301, 139] width 330 height 29
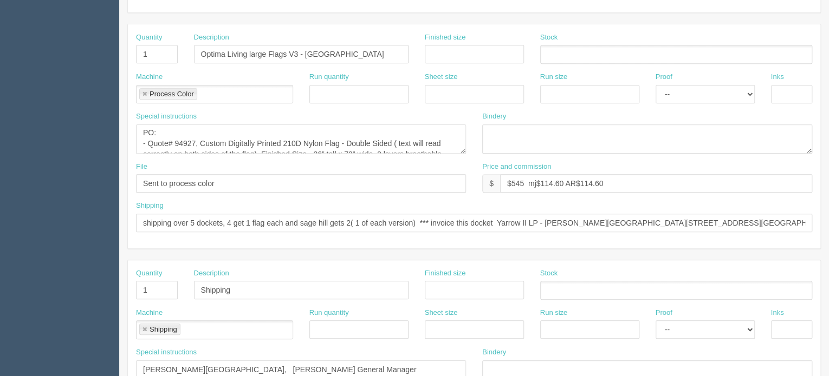
scroll to position [0, 0]
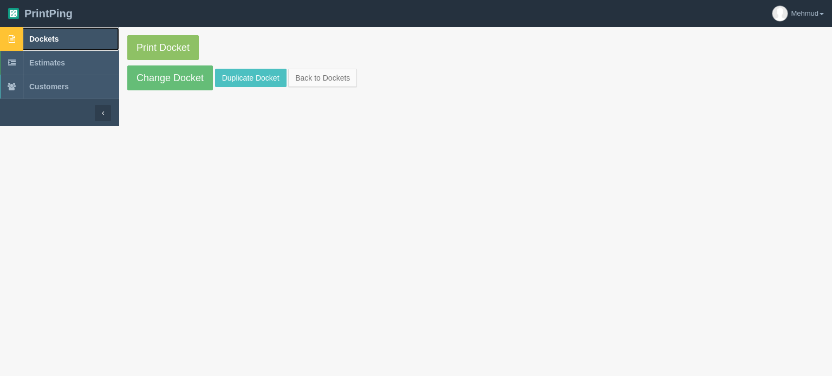
click at [64, 41] on link "Dockets" at bounding box center [59, 39] width 119 height 24
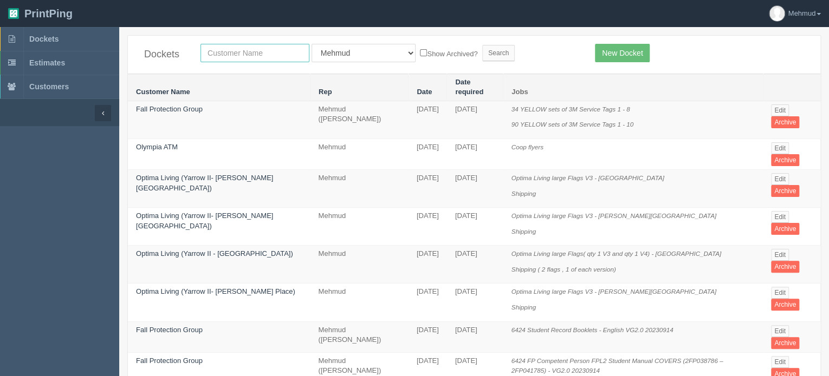
click at [226, 58] on input "text" at bounding box center [254, 53] width 109 height 18
type input "eyesight"
click at [482, 54] on input "Search" at bounding box center [498, 53] width 32 height 16
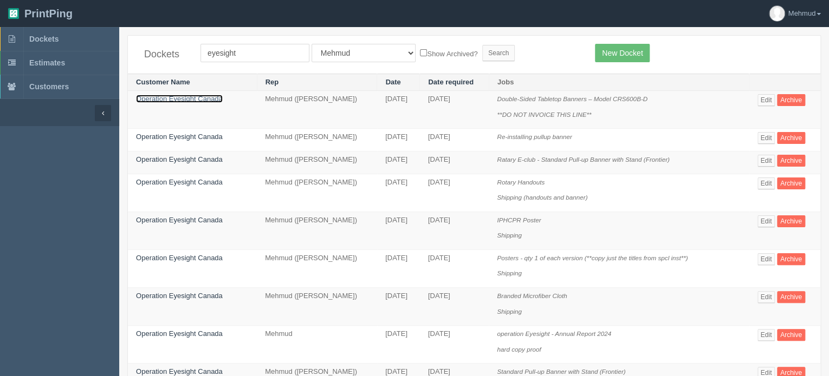
click at [184, 97] on link "Operation Eyesight Canada" at bounding box center [179, 99] width 87 height 8
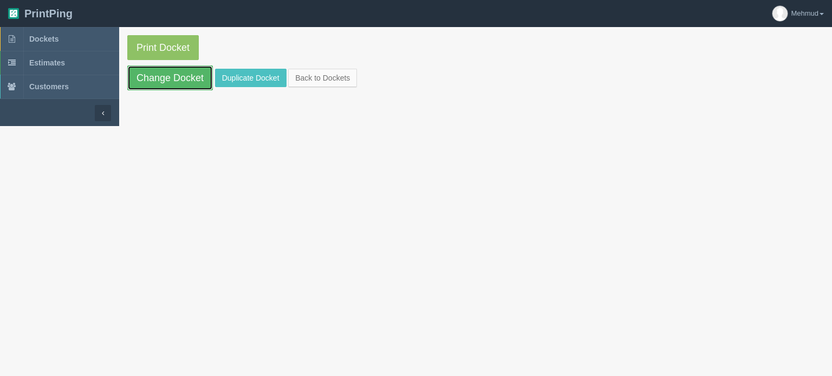
click at [175, 80] on link "Change Docket" at bounding box center [170, 78] width 86 height 25
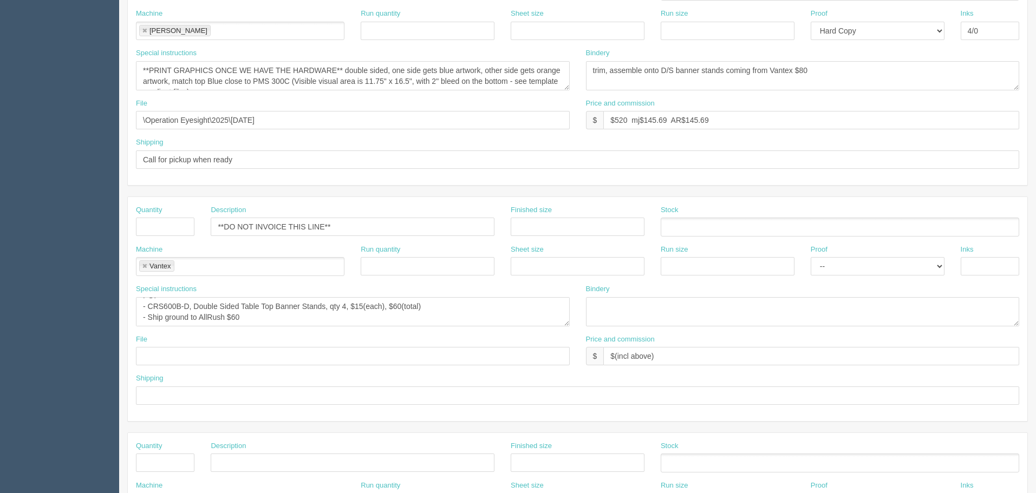
scroll to position [271, 0]
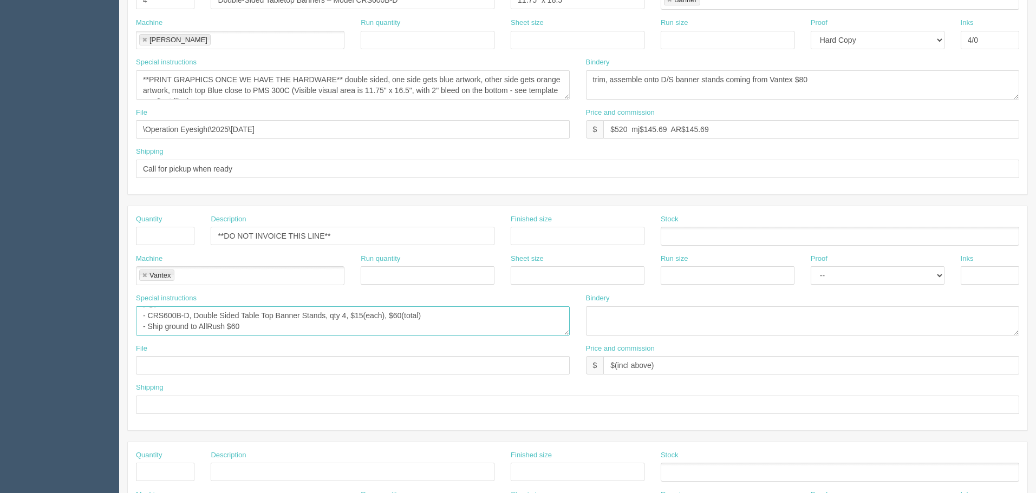
click at [277, 327] on textarea "PO: - CRS600B-D, Double Sided Table Top Banner Stands, qty 4, $15(each), $60(to…" at bounding box center [353, 321] width 434 height 29
